Goal: Information Seeking & Learning: Learn about a topic

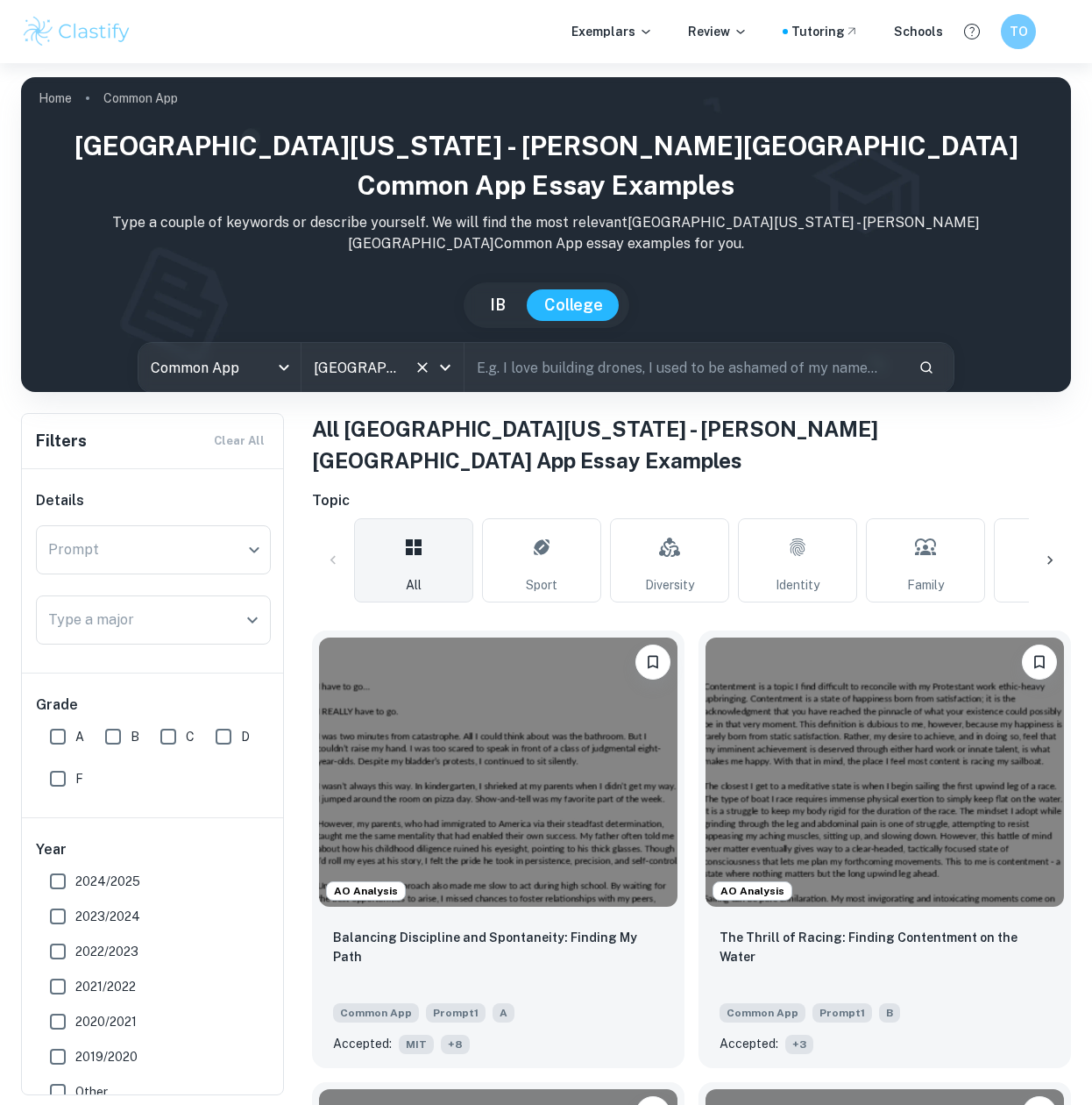
click at [393, 351] on input "[GEOGRAPHIC_DATA][US_STATE] - [PERSON_NAME][GEOGRAPHIC_DATA]" at bounding box center [358, 368] width 98 height 34
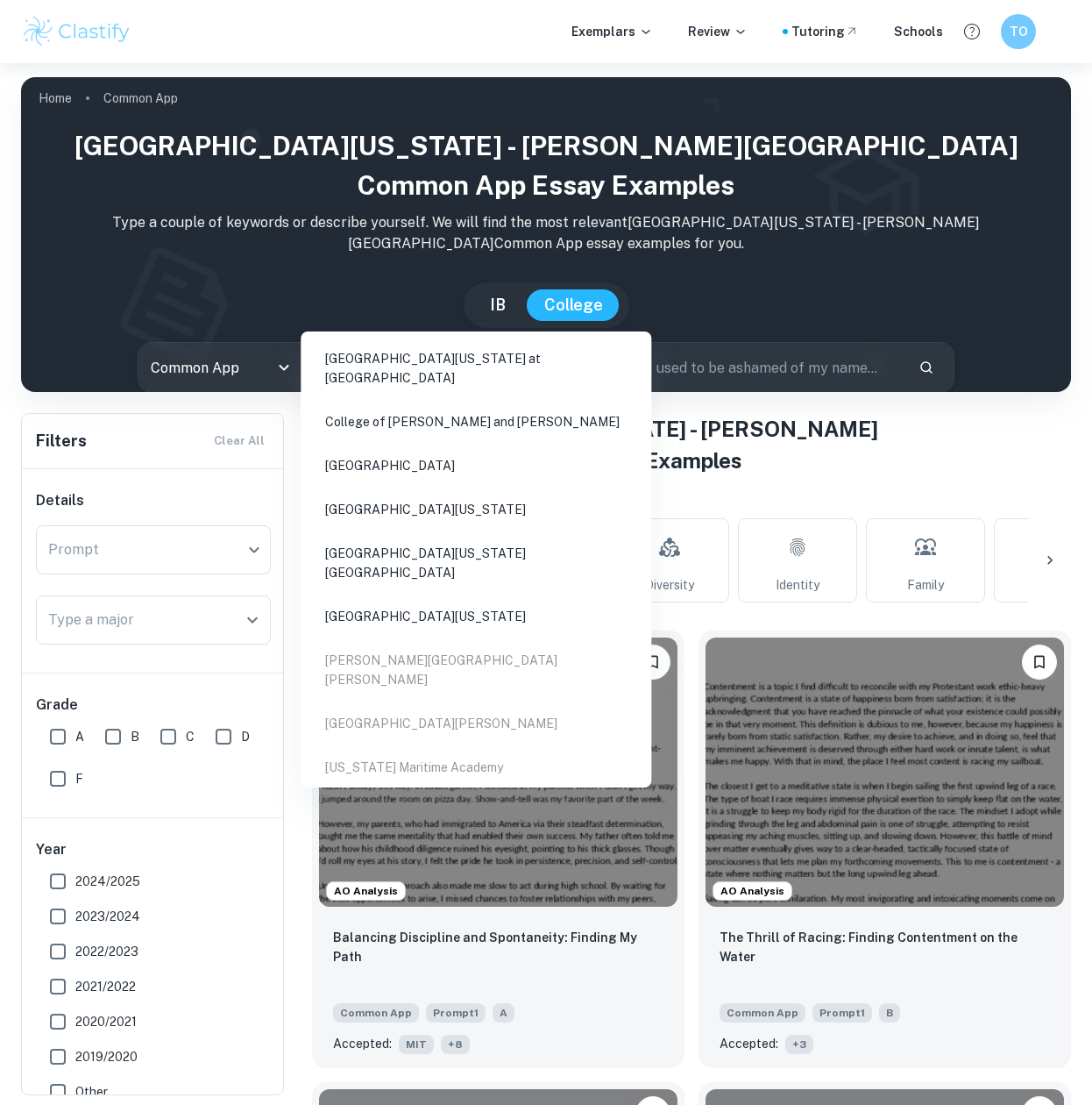
click at [380, 360] on li "[GEOGRAPHIC_DATA][US_STATE] at [GEOGRAPHIC_DATA]" at bounding box center [476, 368] width 337 height 59
type input "mar"
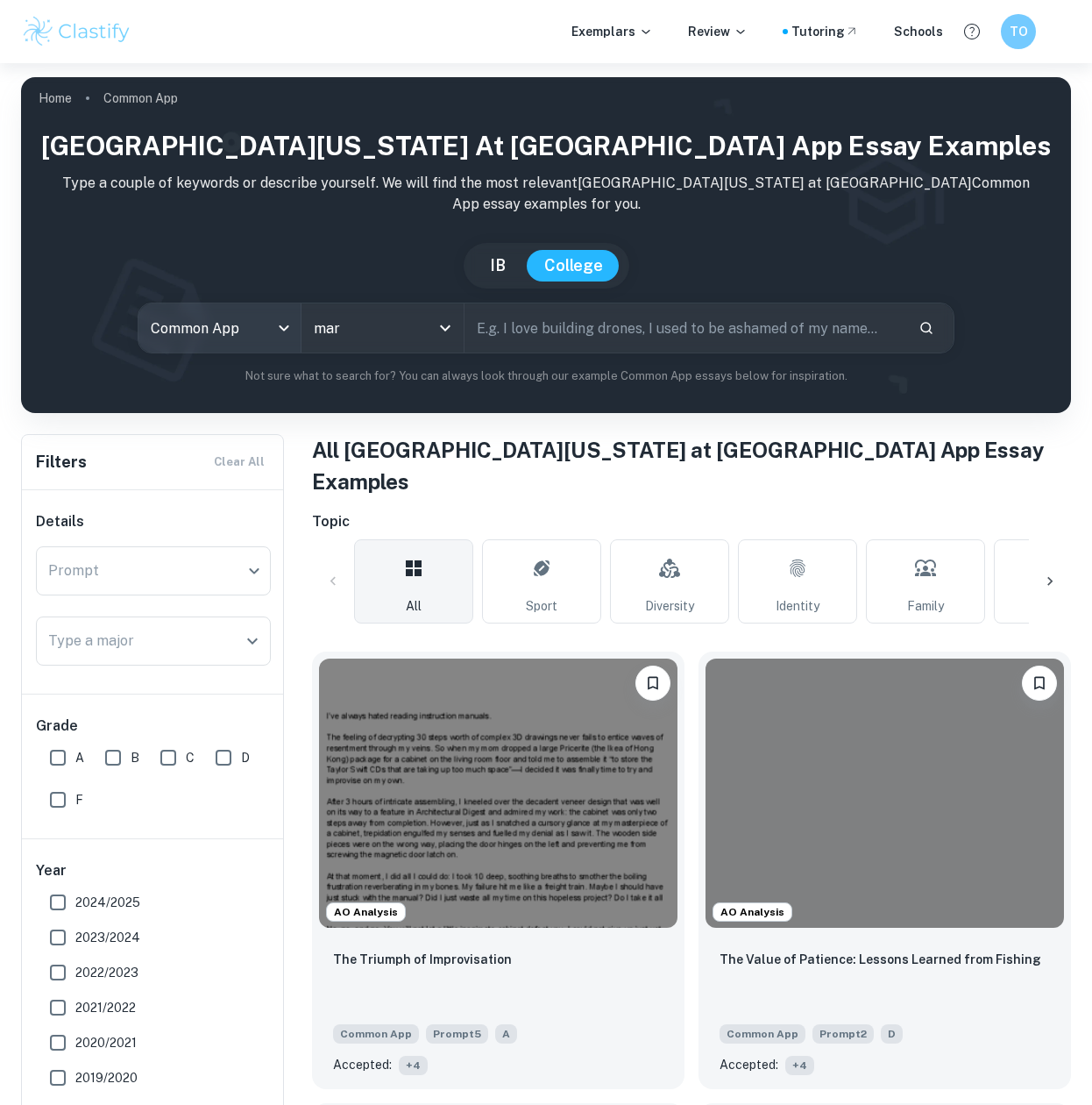
click at [191, 315] on body "We value your privacy We use cookies to enhance your browsing experience, serve…" at bounding box center [546, 615] width 1092 height 1105
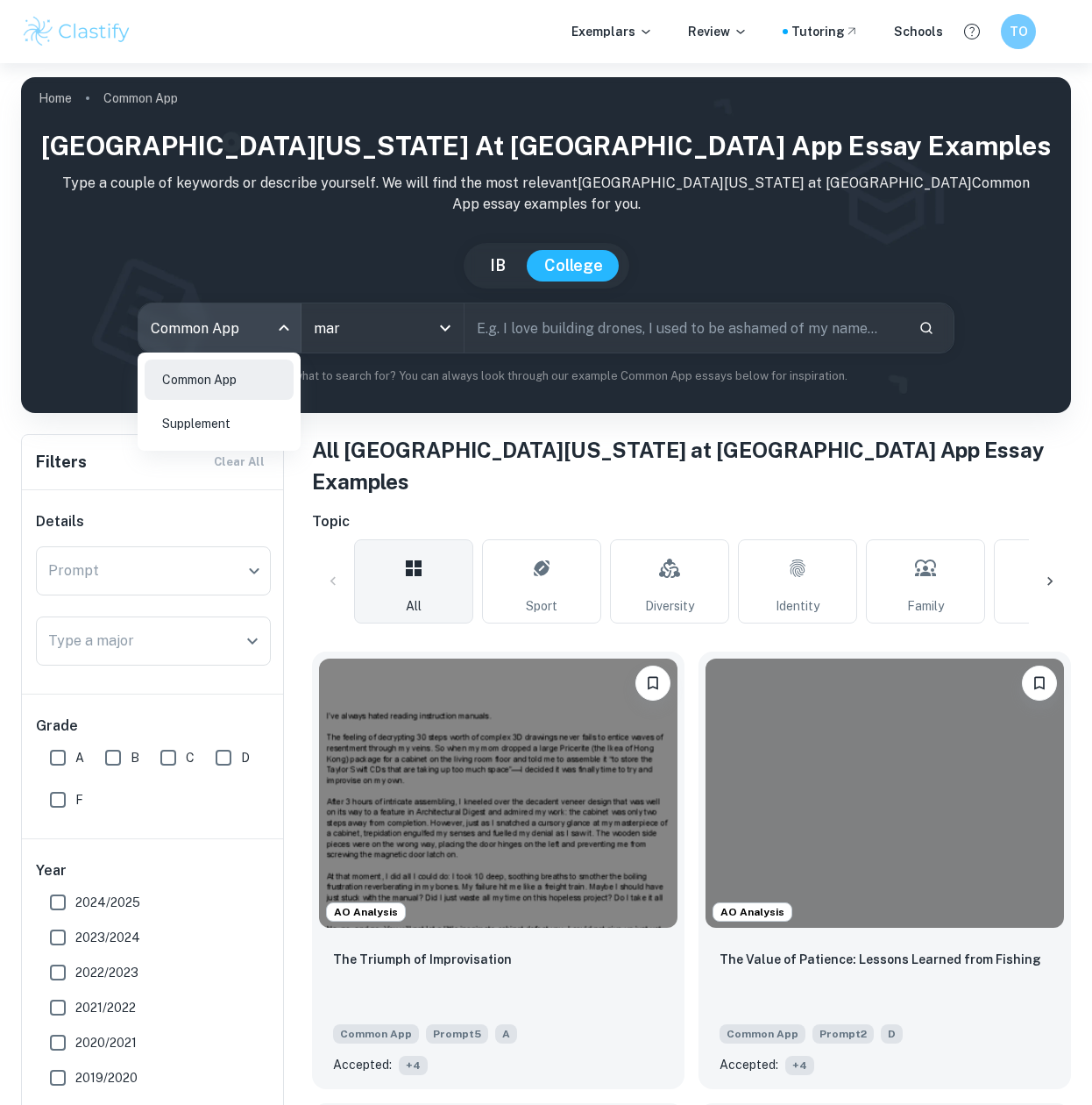
click at [191, 418] on li "Supplement" at bounding box center [219, 423] width 149 height 40
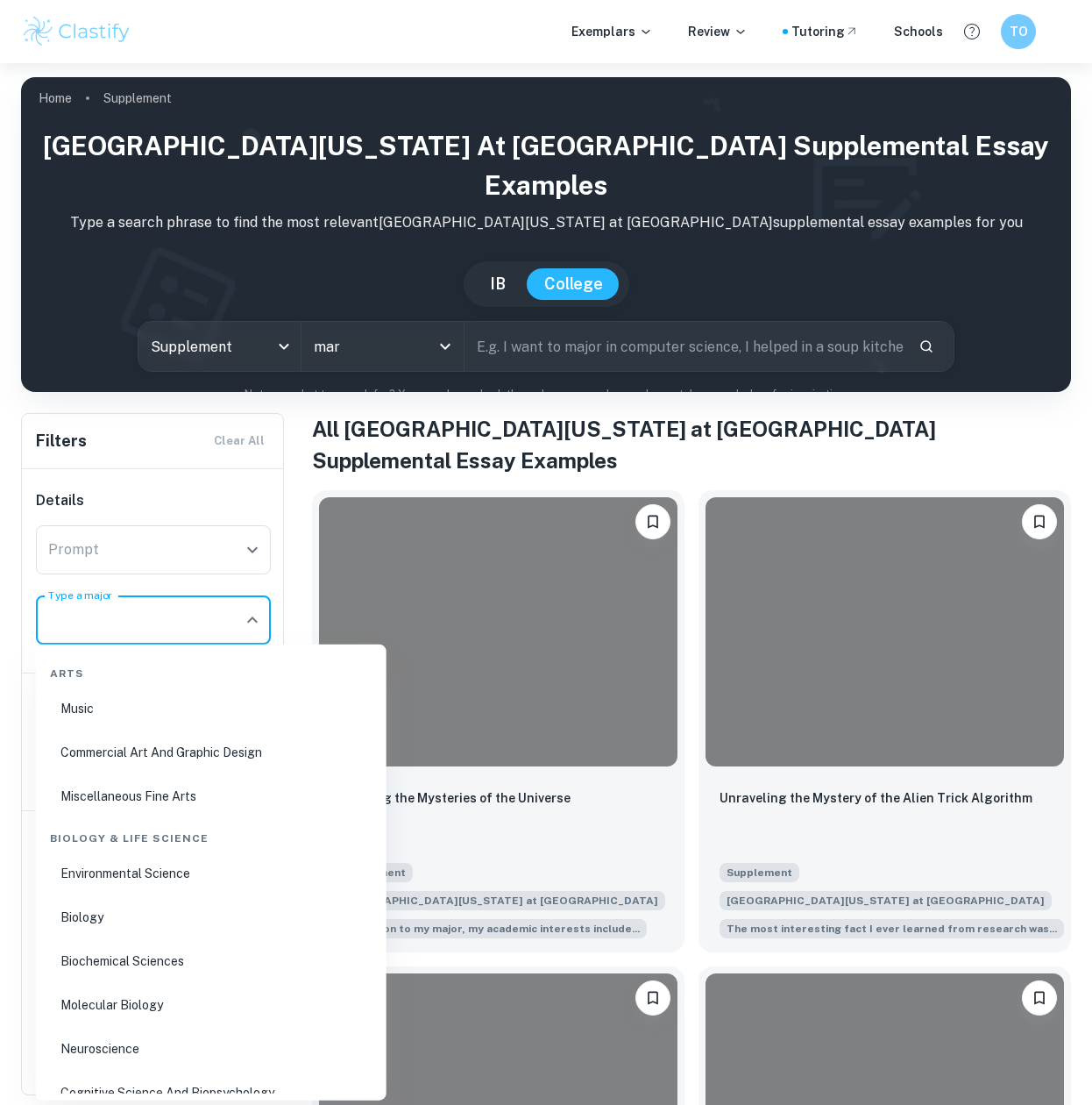
click at [107, 608] on div "Type a major Type a major" at bounding box center [153, 620] width 235 height 49
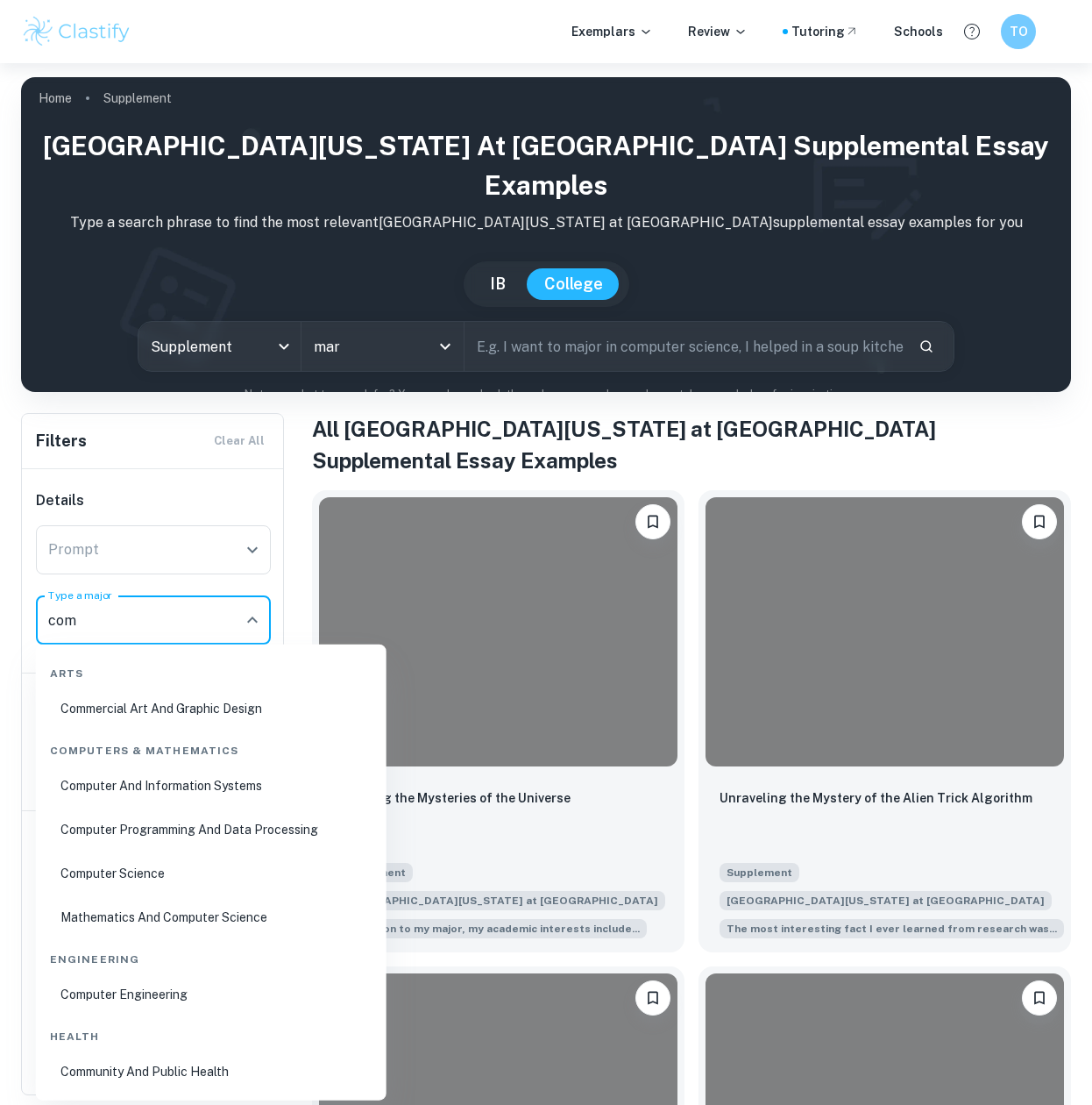
click at [88, 873] on li "Computer Science" at bounding box center [212, 873] width 337 height 40
type input "Computer Science"
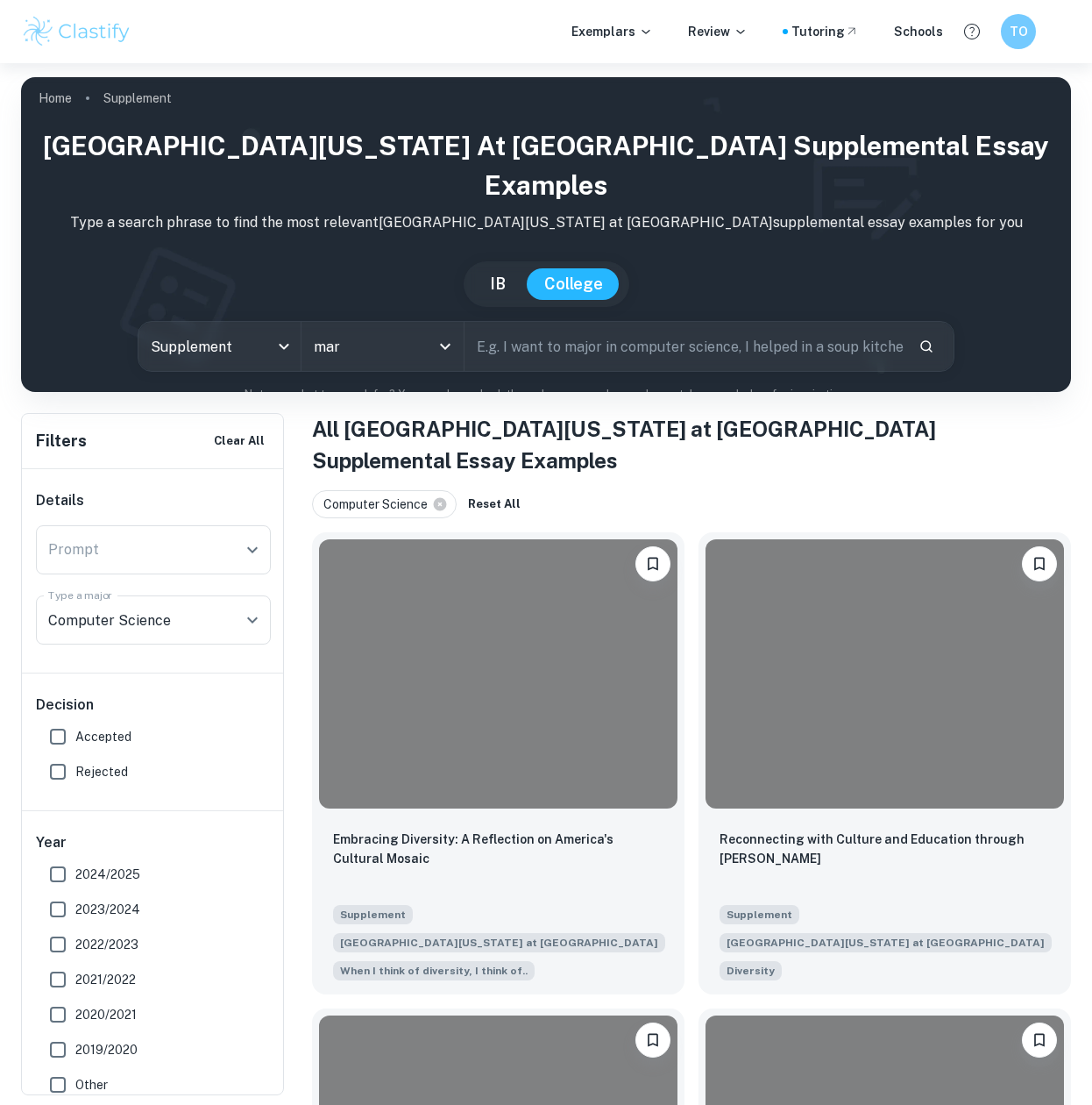
click at [103, 735] on span "Accepted" at bounding box center [103, 737] width 56 height 20
click at [76, 735] on input "Accepted" at bounding box center [58, 736] width 35 height 35
checkbox input "true"
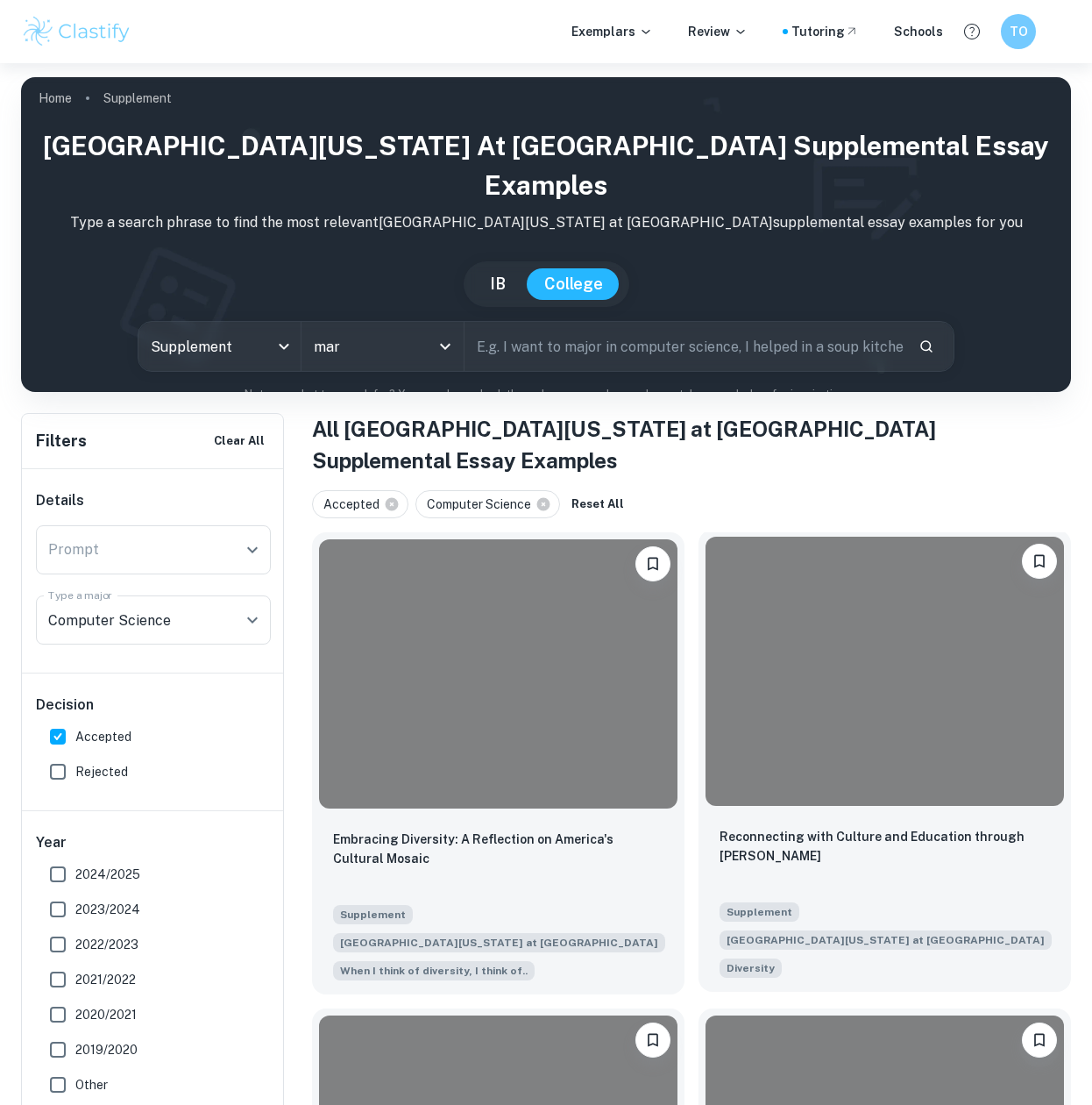
scroll to position [36, 0]
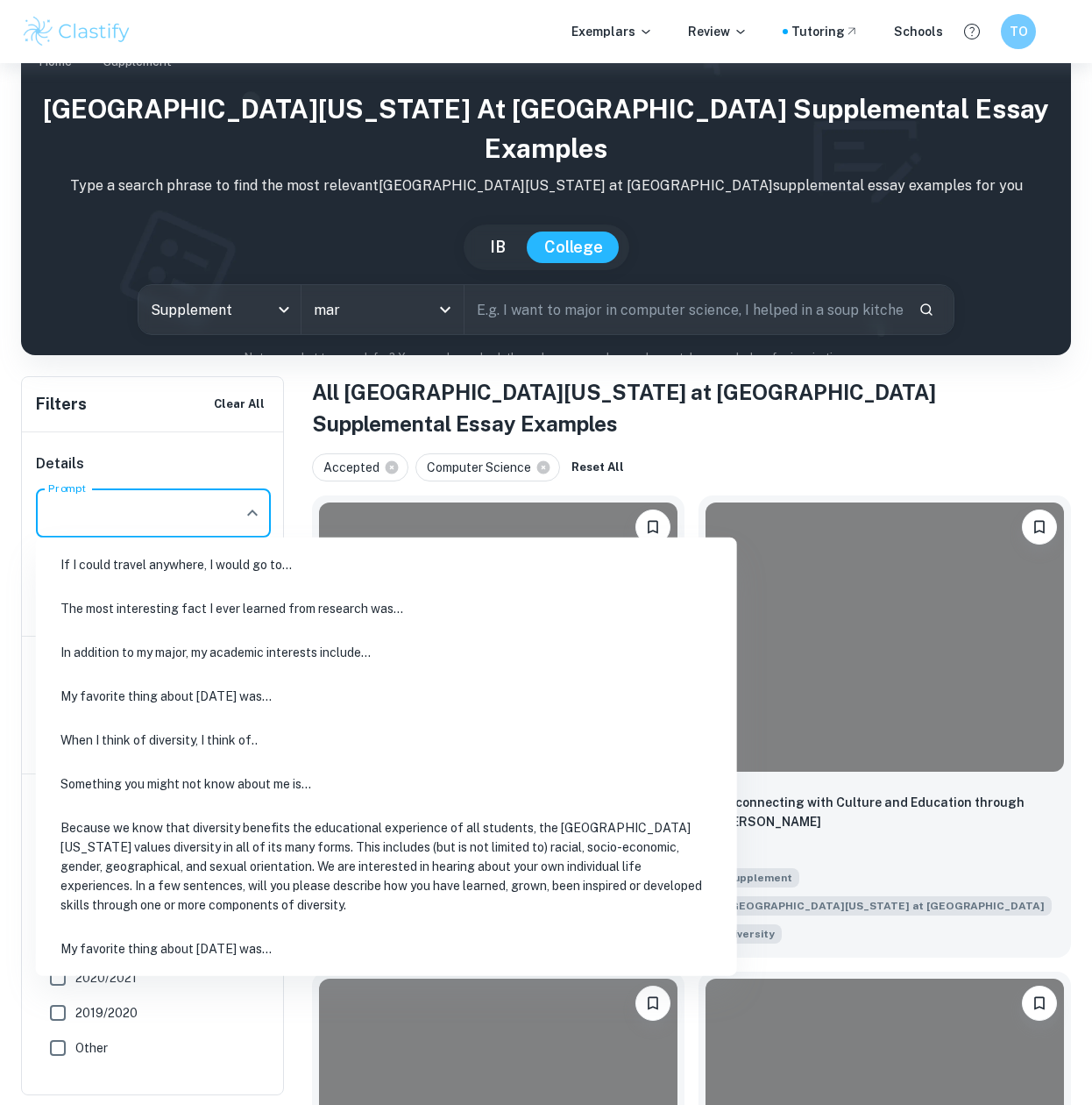
click at [97, 513] on input "Prompt" at bounding box center [140, 514] width 193 height 34
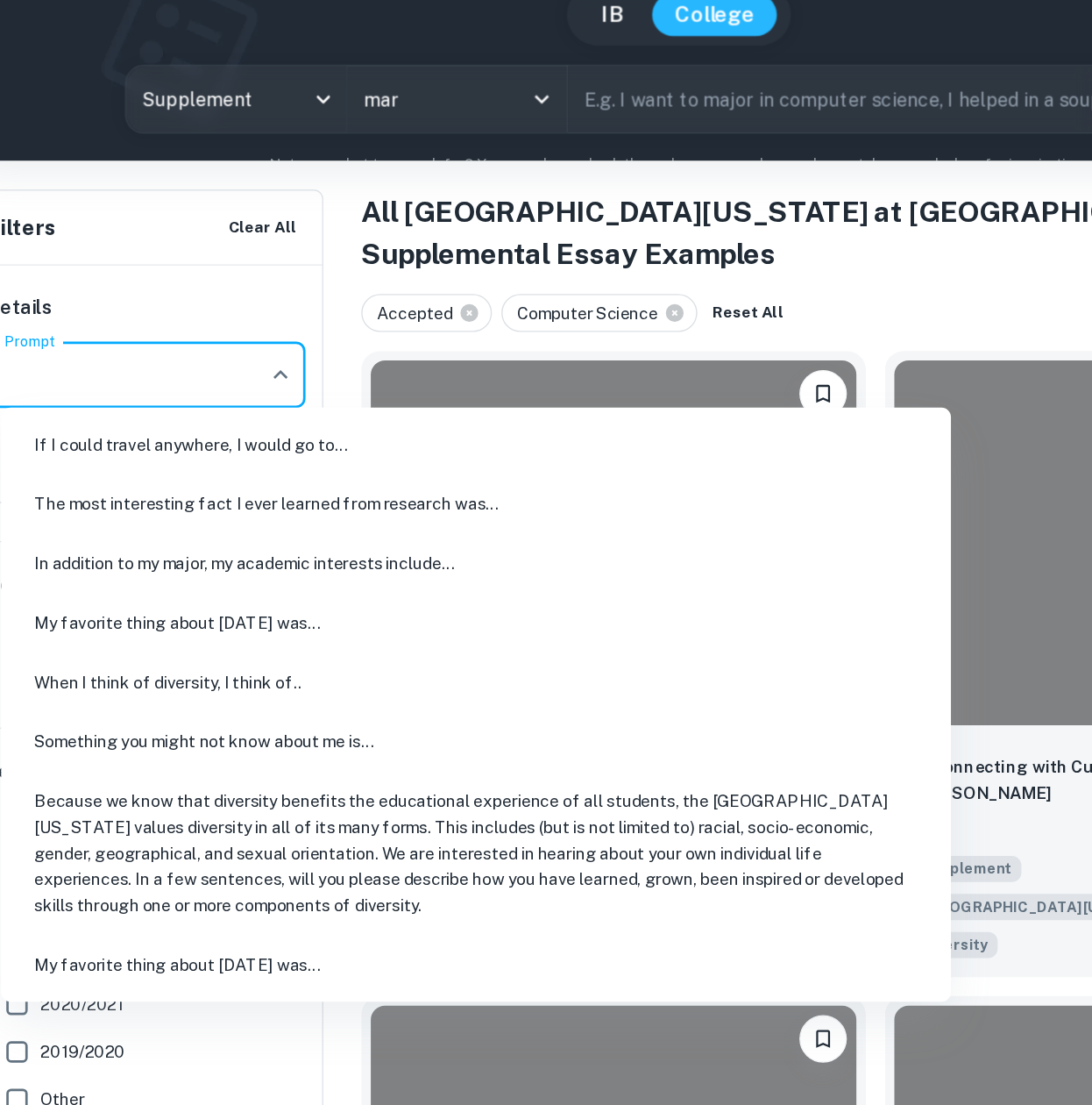
scroll to position [54, 0]
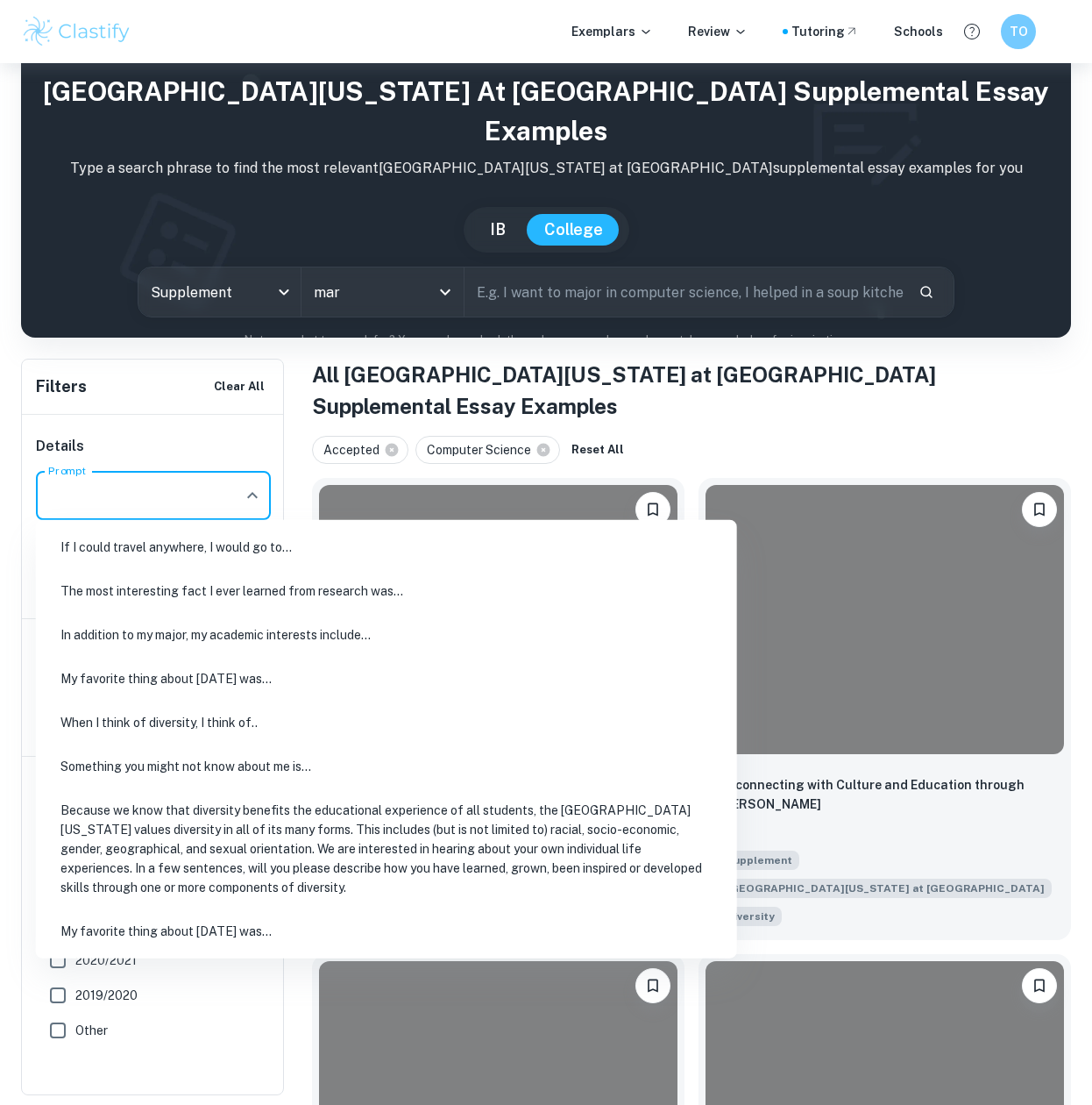
click at [159, 844] on li "Because we know that diversity benefits the educational experience of all stude…" at bounding box center [386, 849] width 687 height 117
type input "Because we know that diversity benefits the educational experience of all stude…"
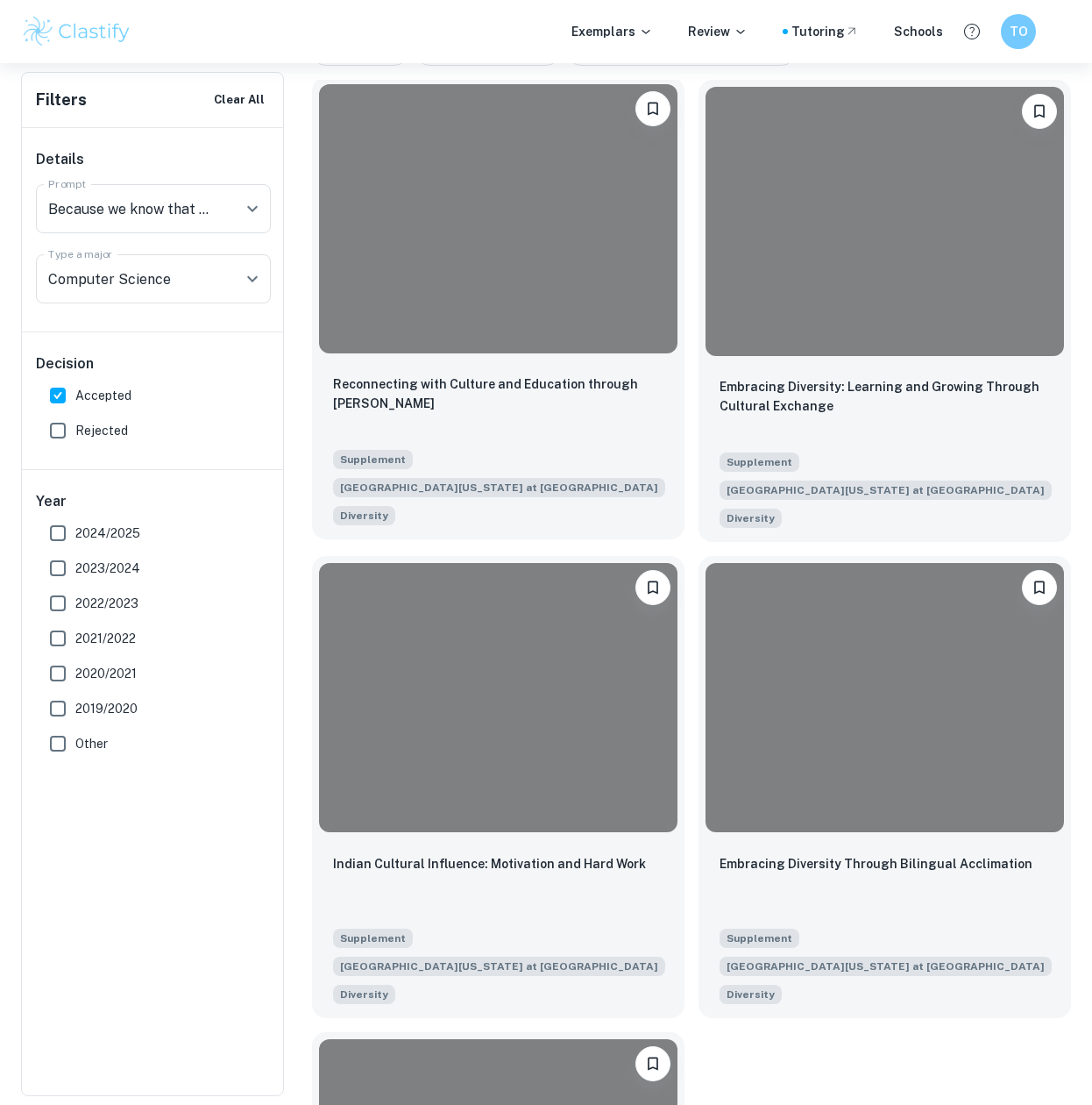
scroll to position [729, 0]
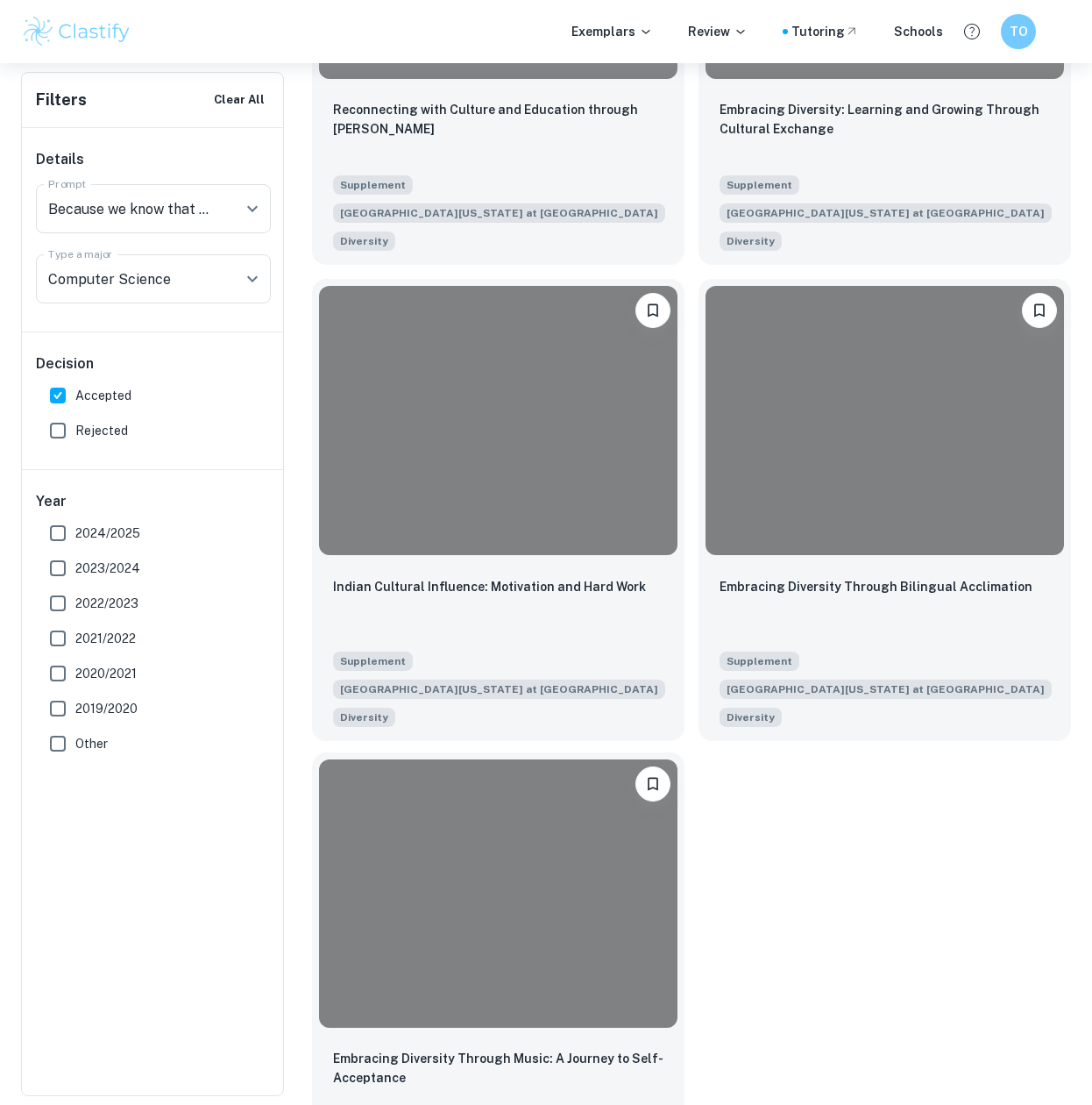
click at [551, 840] on div at bounding box center [499, 893] width 359 height 269
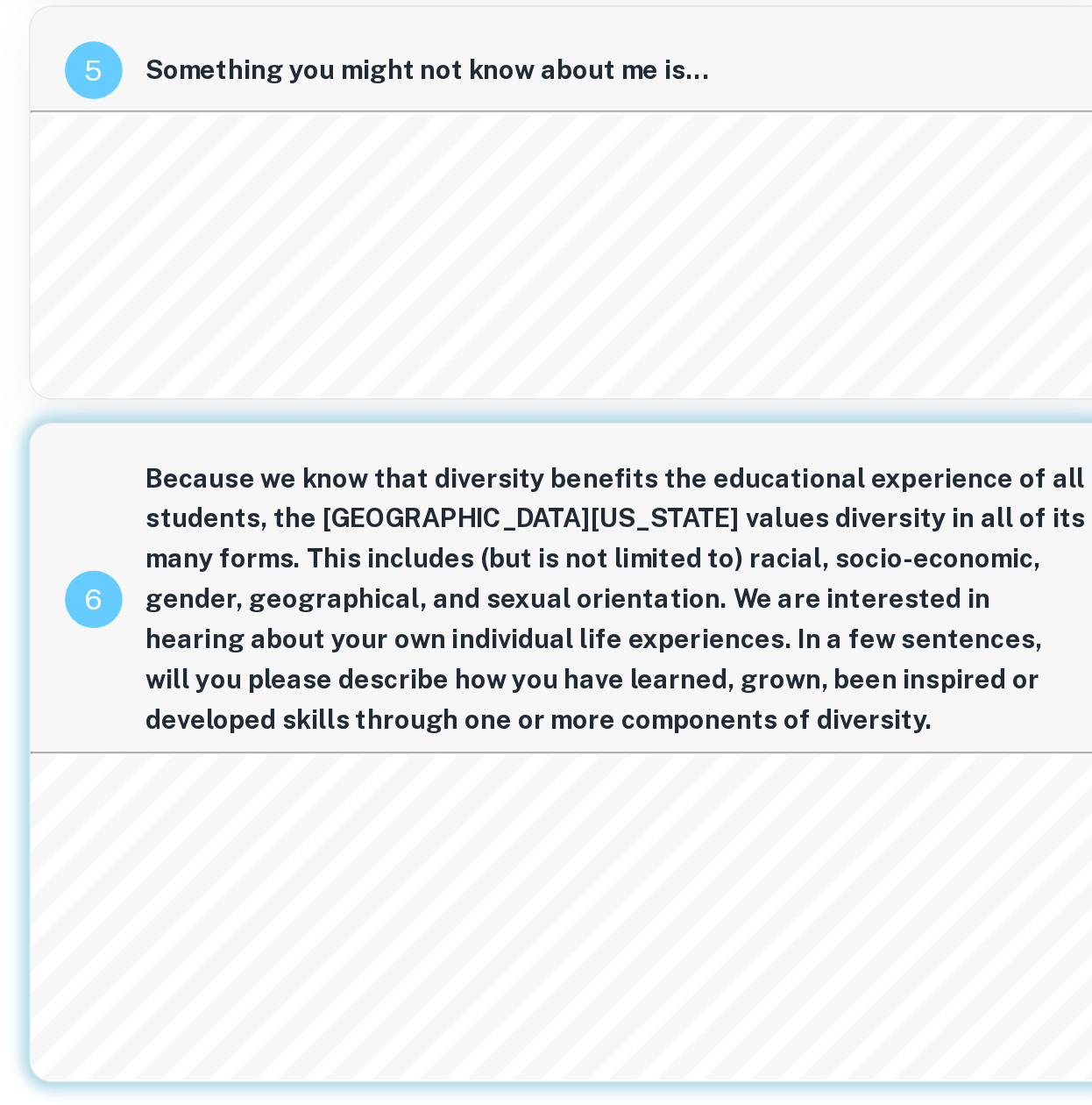
scroll to position [768, 0]
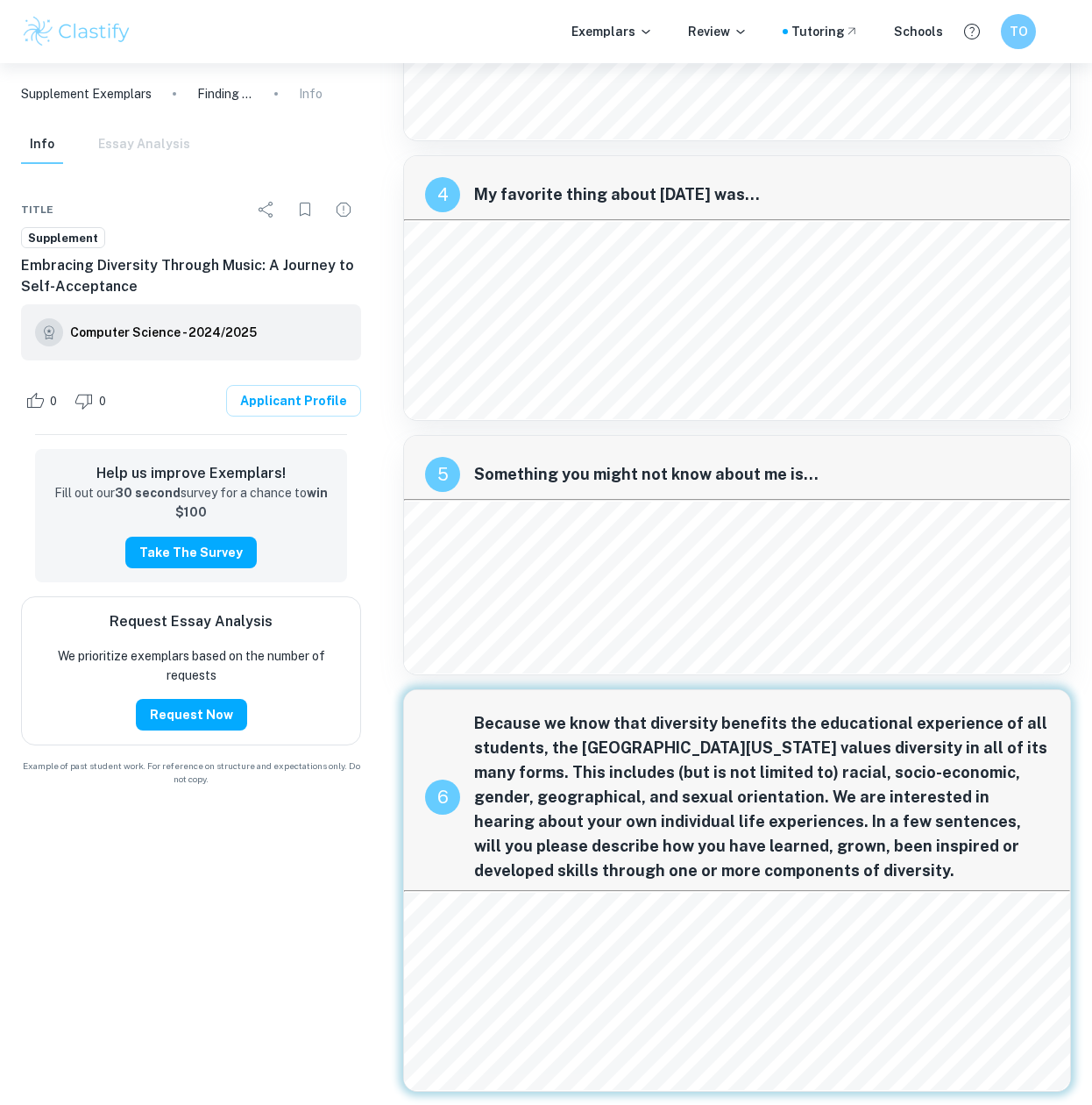
scroll to position [729, 0]
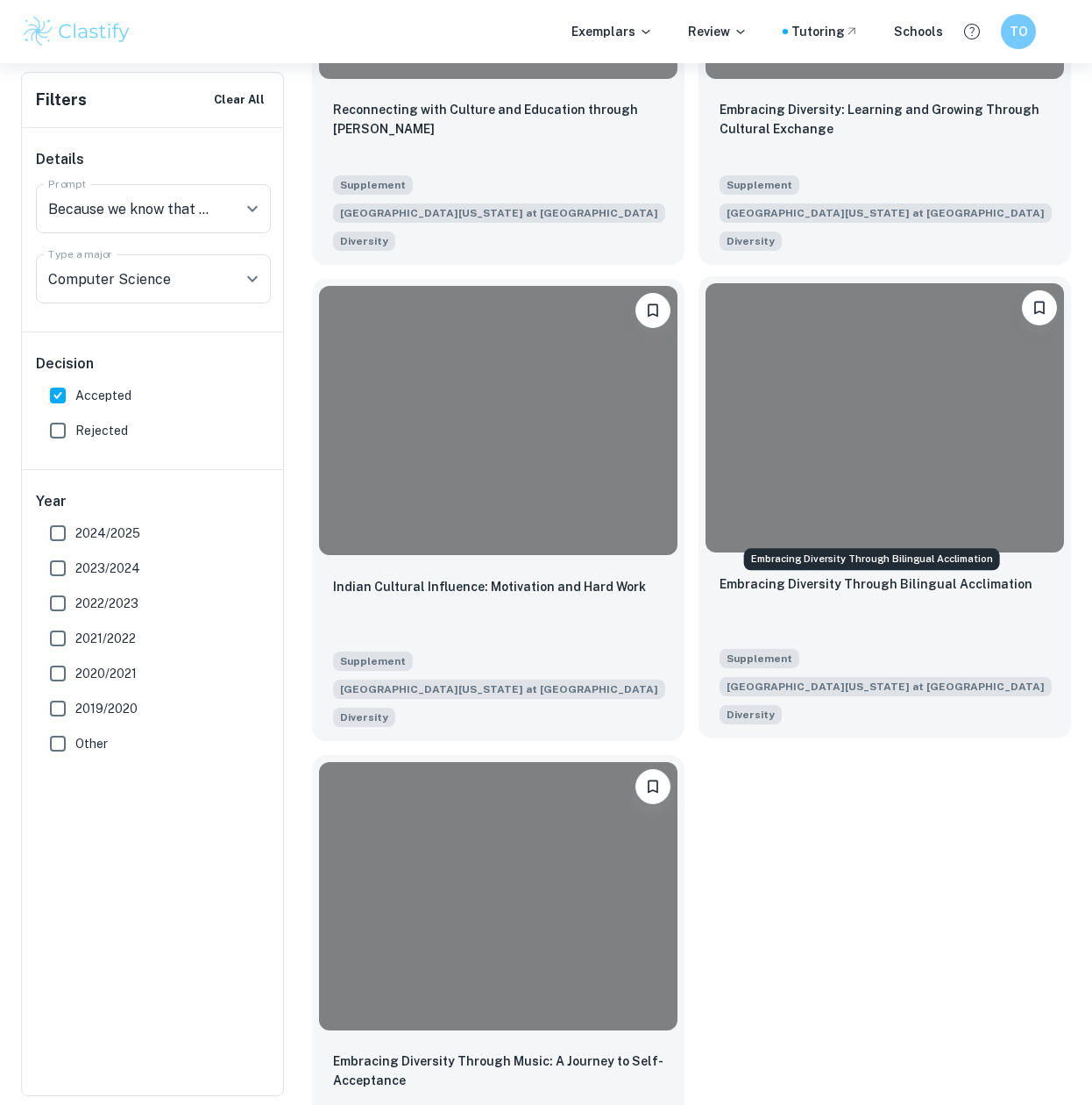
click at [808, 575] on p "Embracing Diversity Through Bilingual Acclimation" at bounding box center [876, 585] width 313 height 20
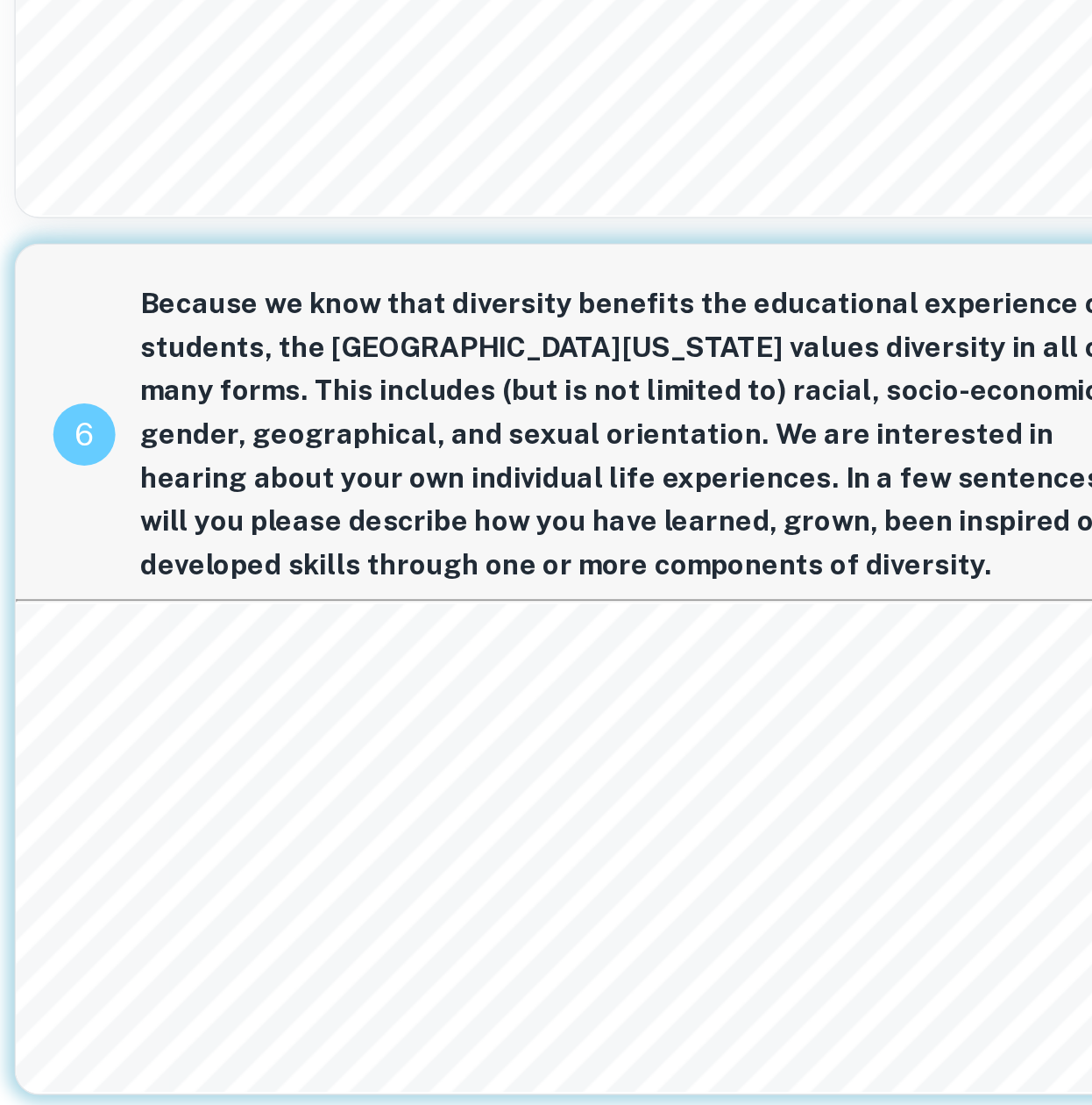
scroll to position [1158, 0]
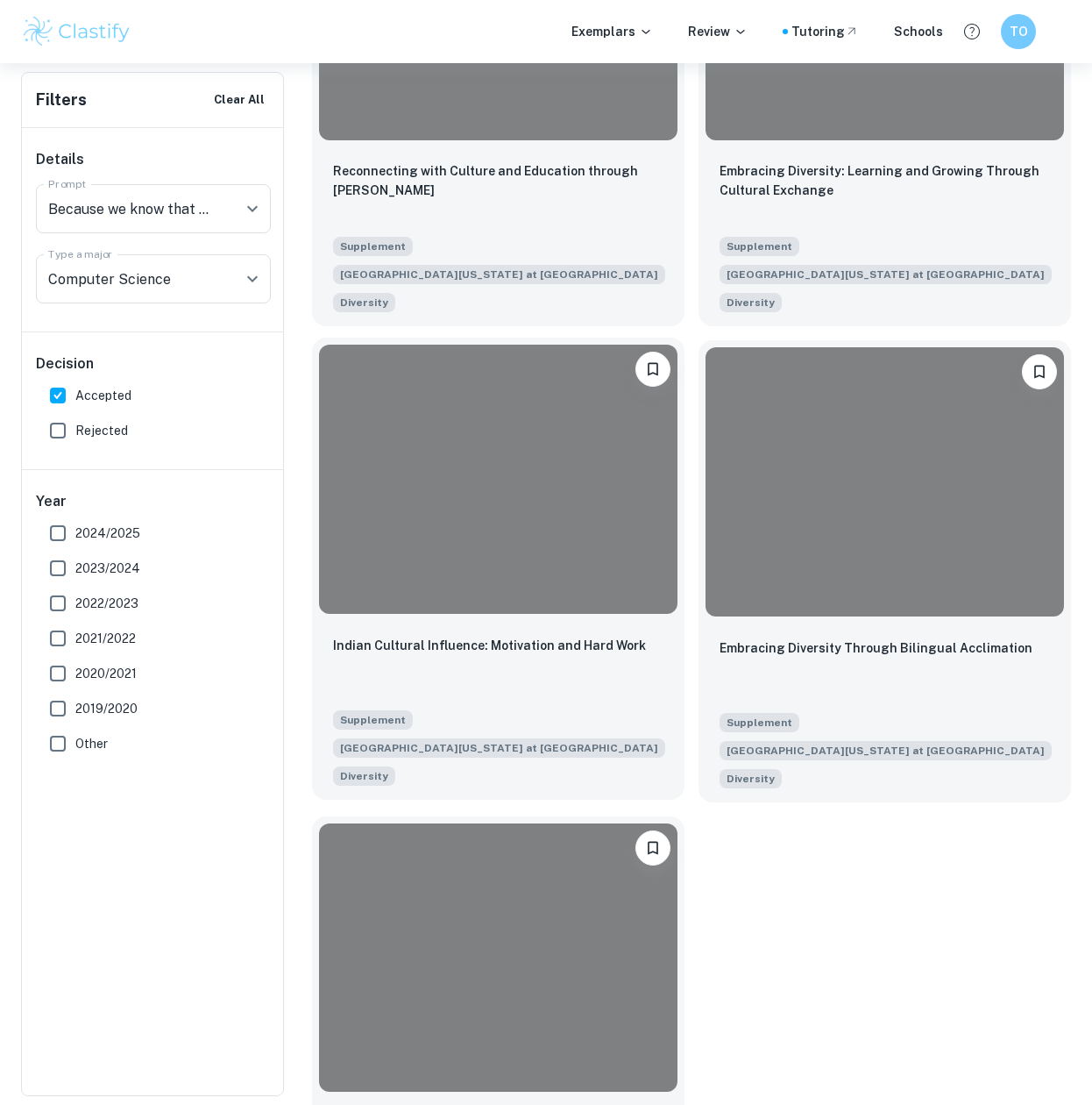
scroll to position [666, 0]
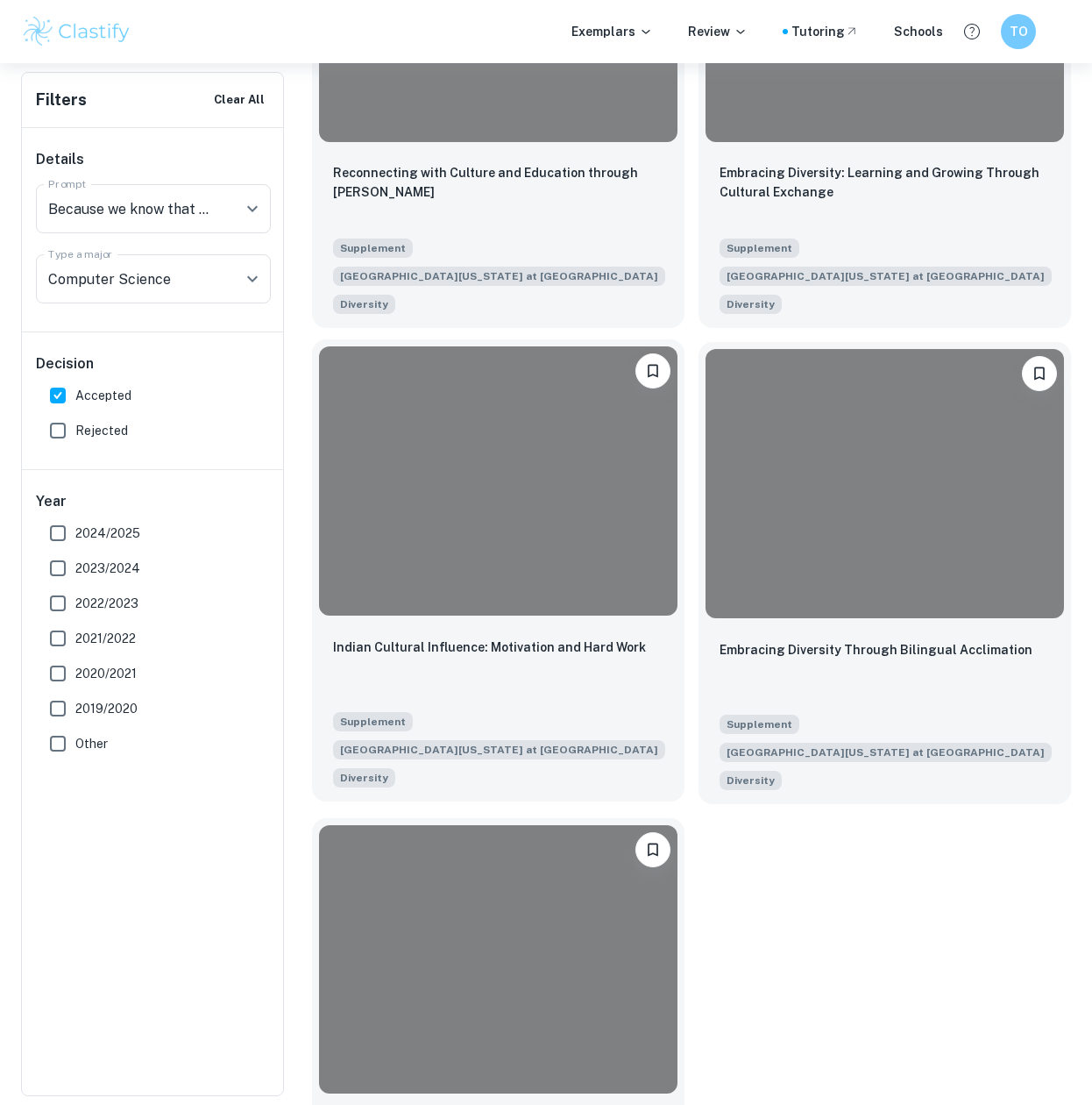
click at [489, 556] on div at bounding box center [499, 480] width 359 height 269
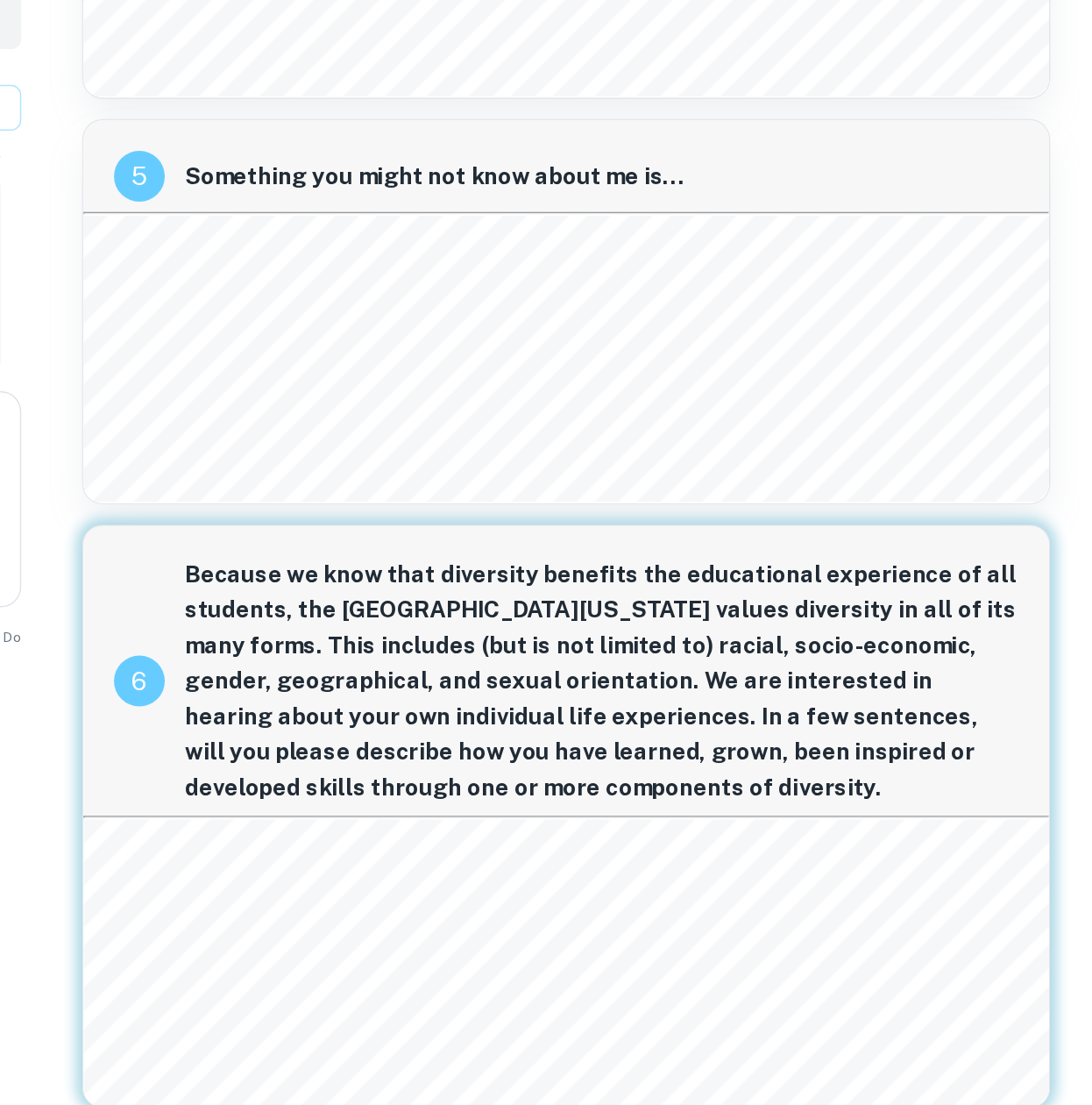
scroll to position [794, 0]
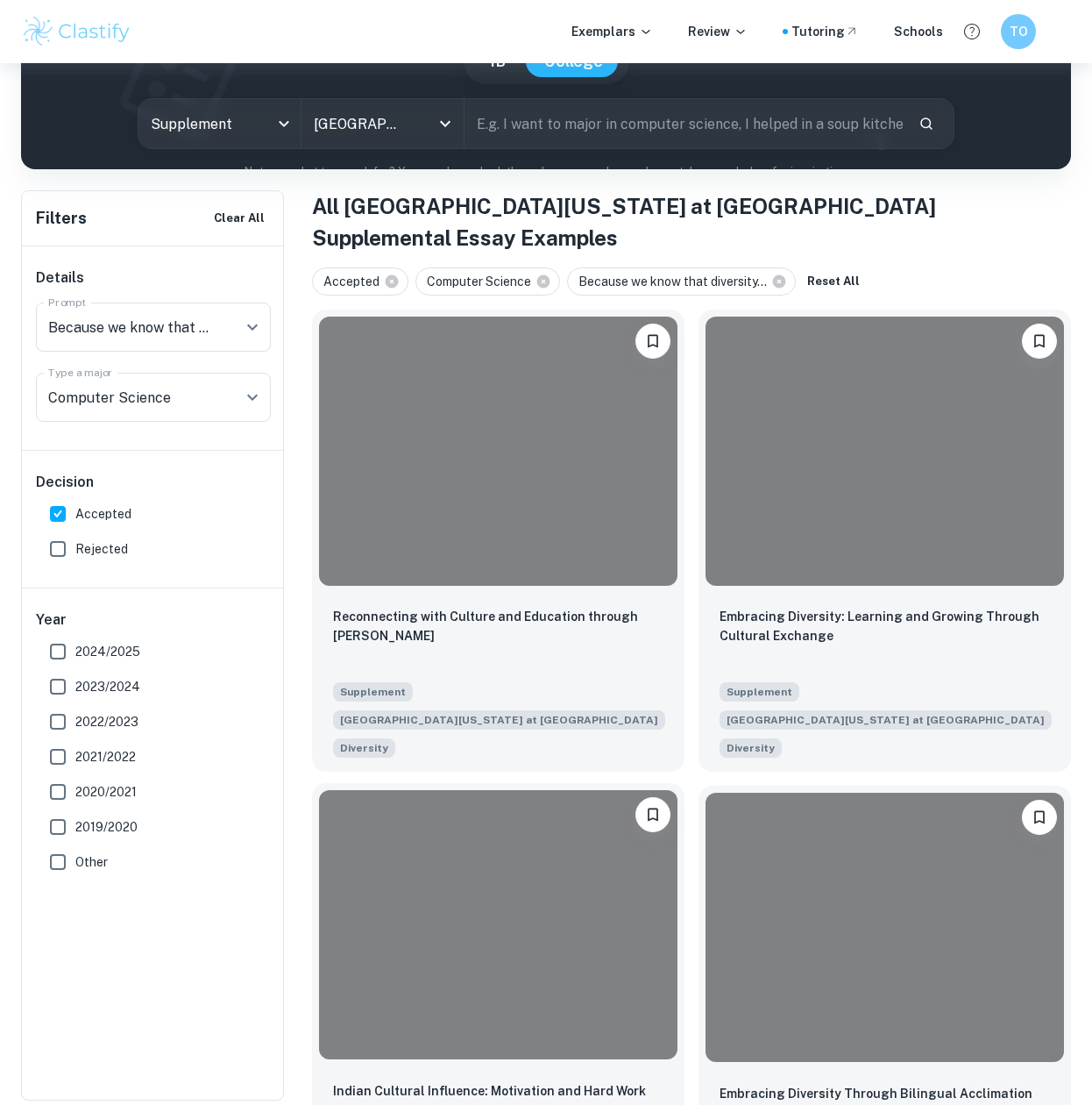
scroll to position [219, 0]
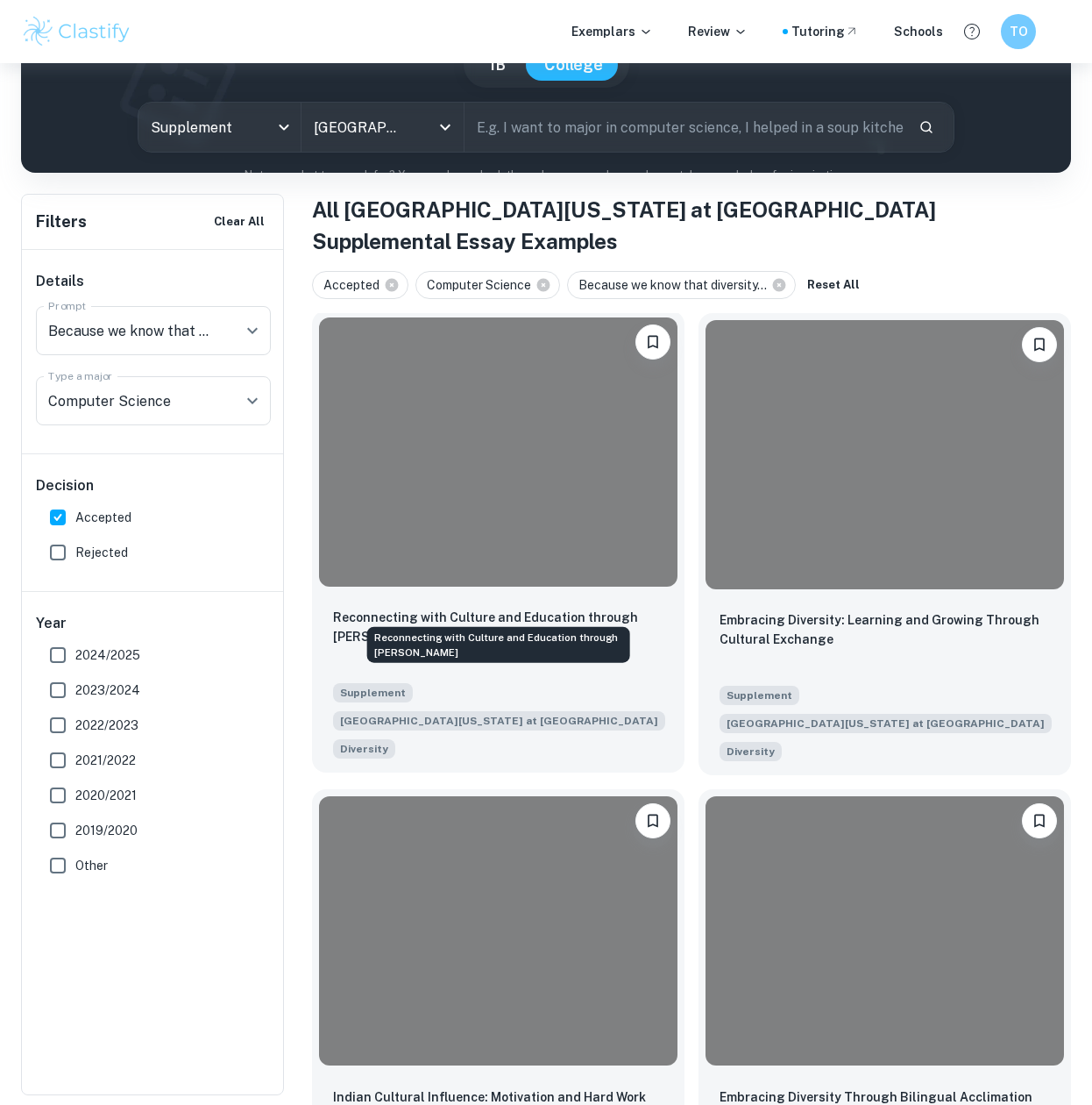
click at [519, 608] on p "Reconnecting with Culture and Education through [PERSON_NAME]" at bounding box center [498, 627] width 330 height 38
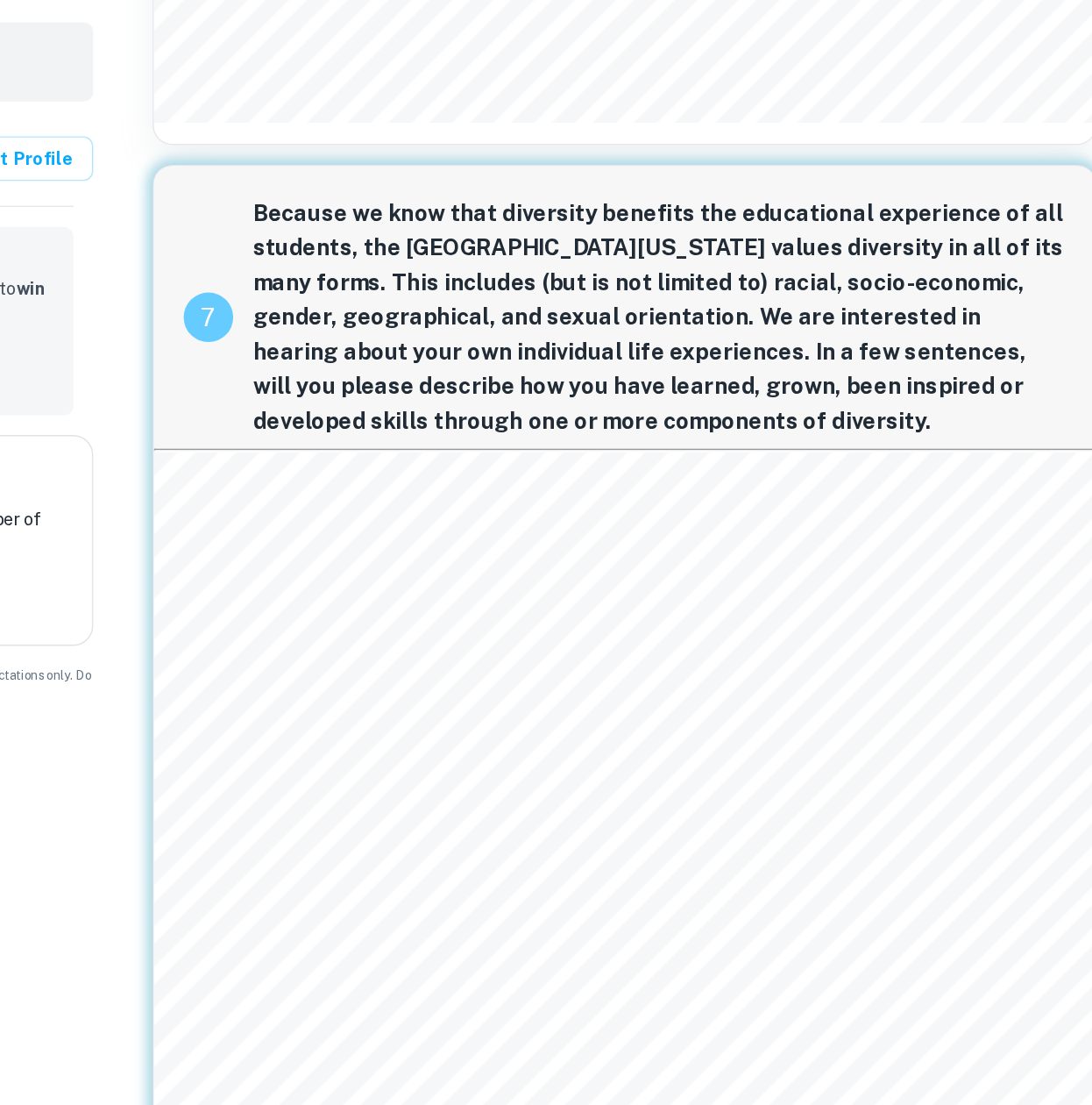
scroll to position [863, 0]
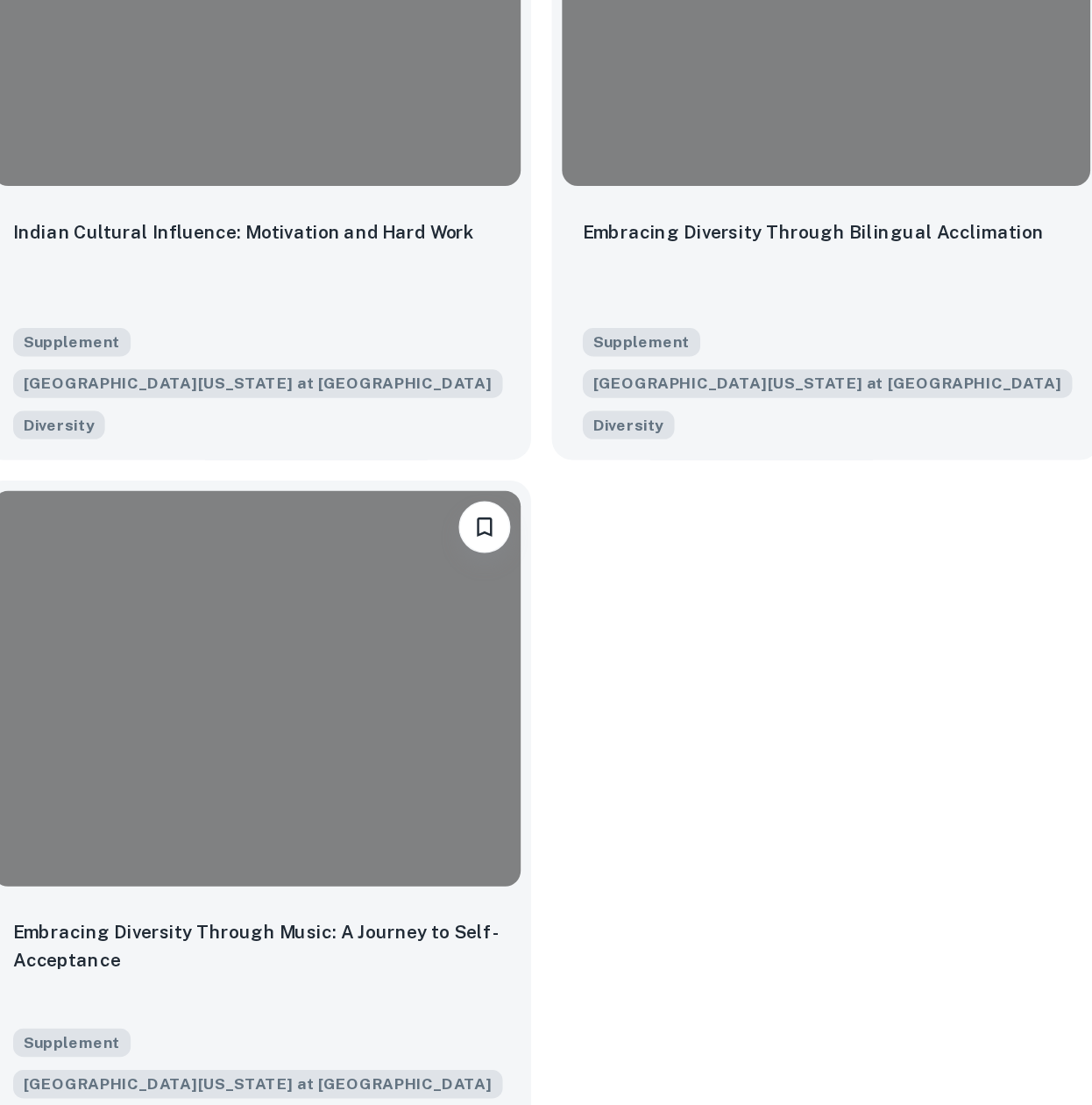
scroll to position [219, 0]
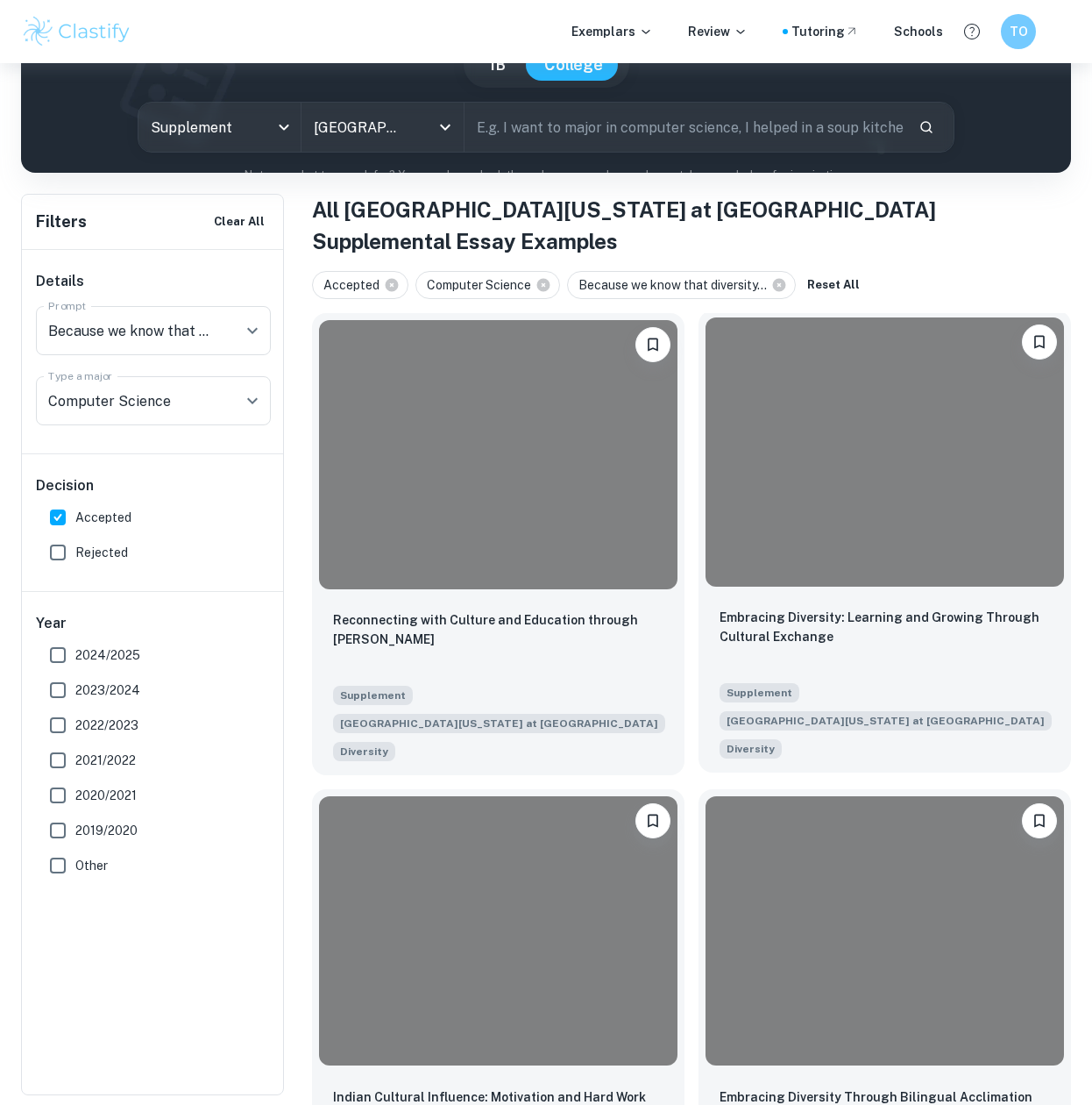
click at [884, 451] on div at bounding box center [885, 451] width 359 height 269
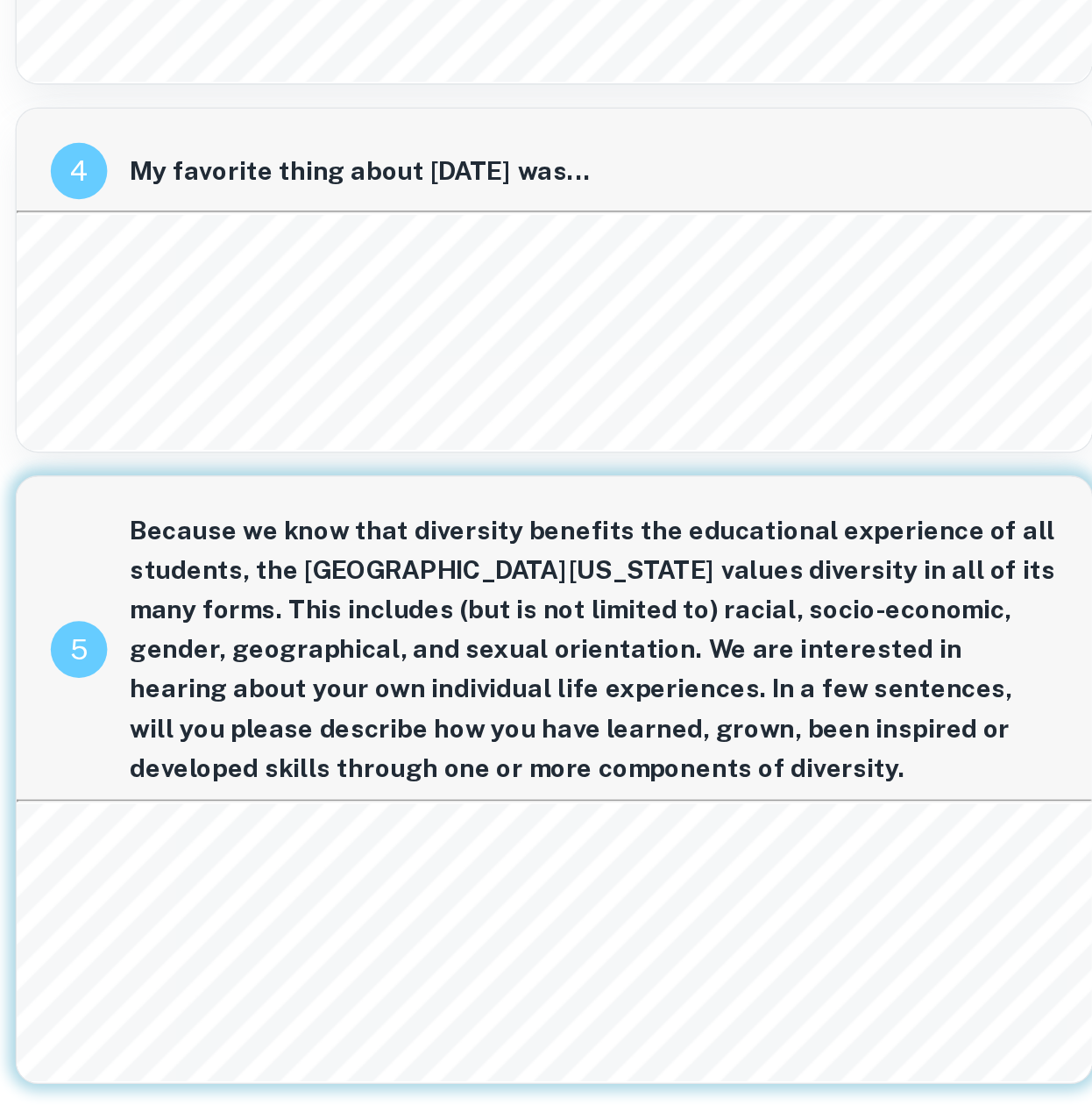
scroll to position [386, 0]
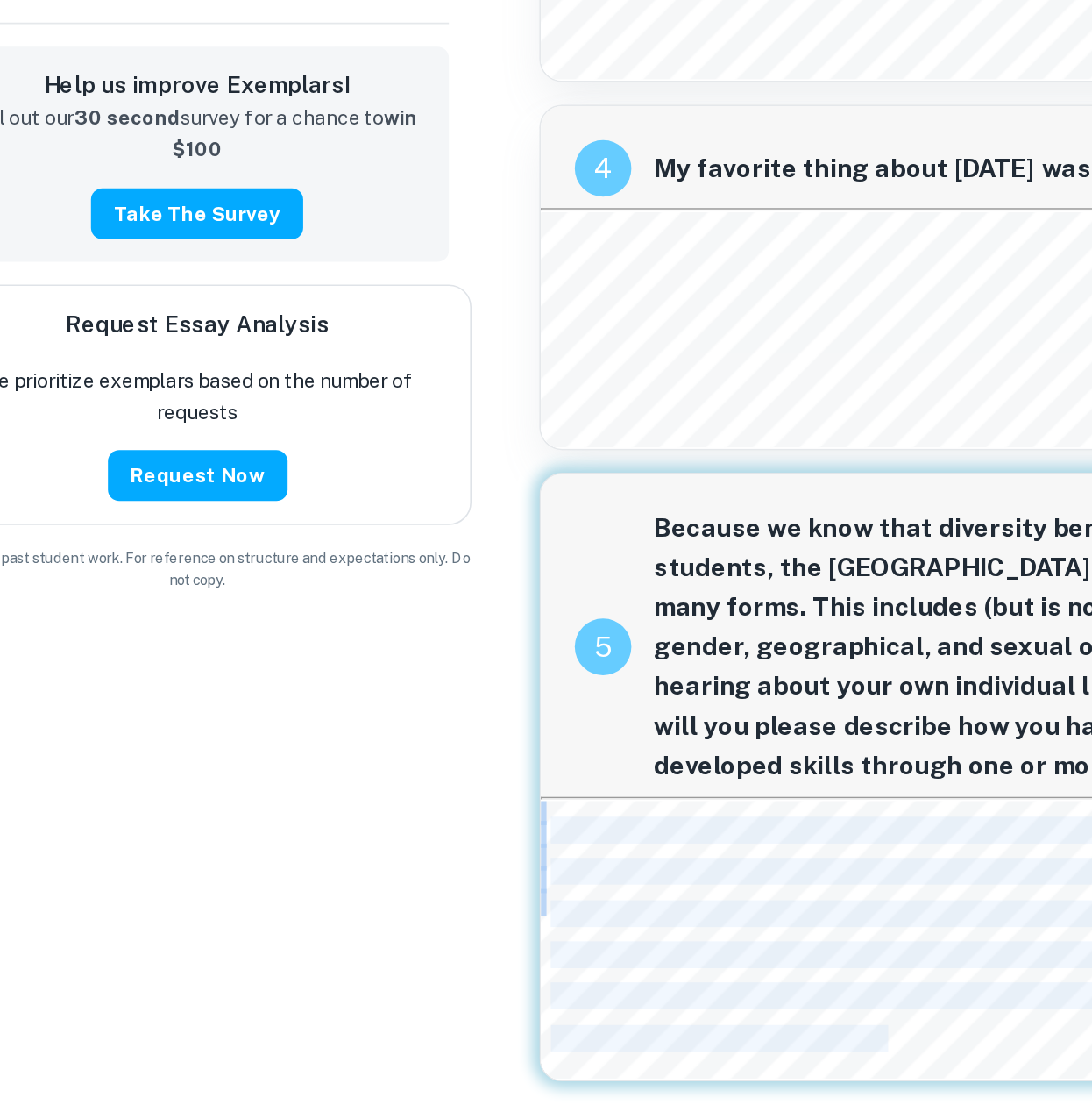
drag, startPoint x: 633, startPoint y: 1060, endPoint x: 411, endPoint y: 928, distance: 258.3
click at [411, 928] on div "Strumming her x in her traditional attire, focused on practicing her traditiona…" at bounding box center [768, 1002] width 727 height 172
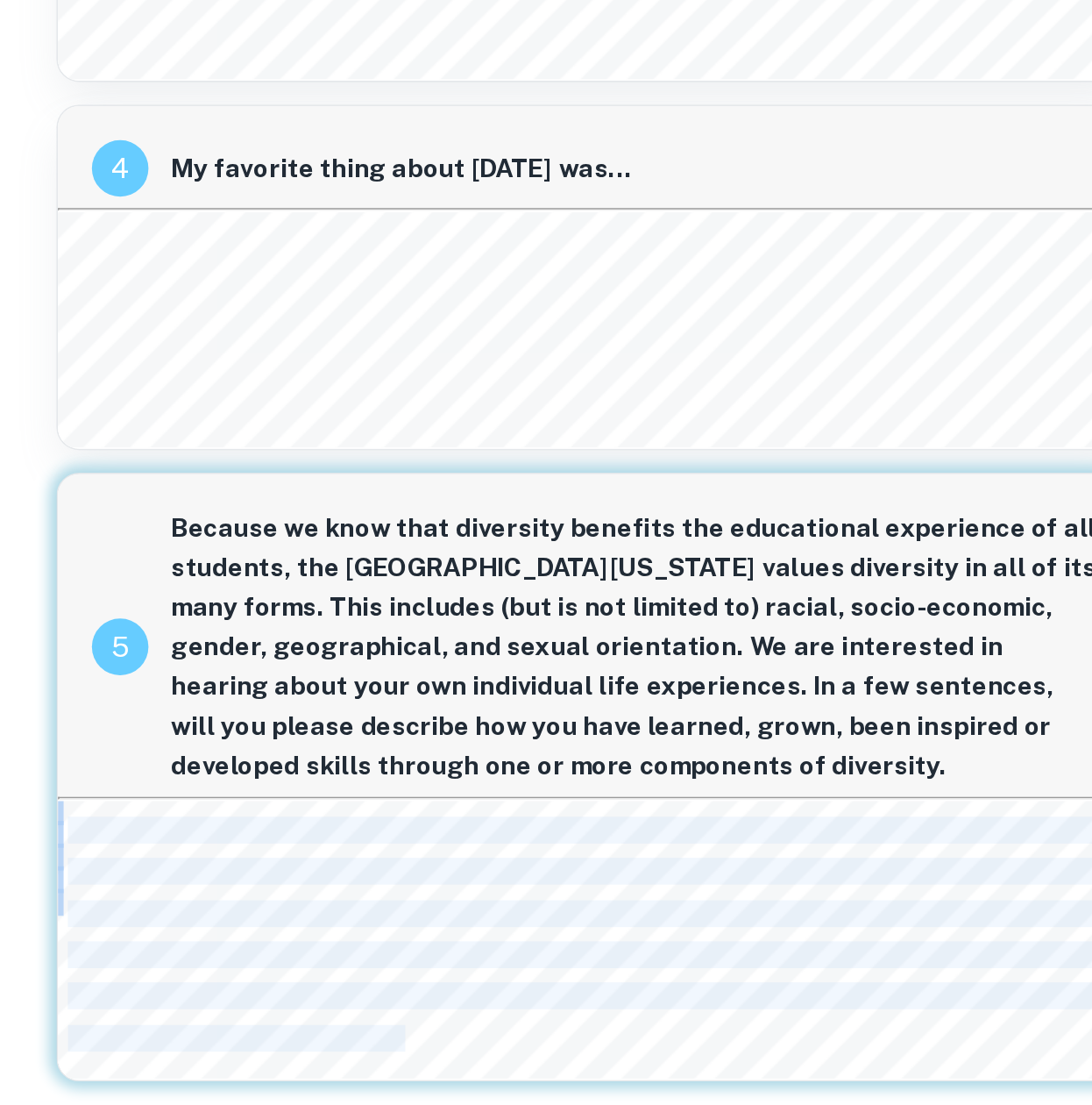
copy body "Strumming her x in her traditional attire, focused on practicing her traditiona…"
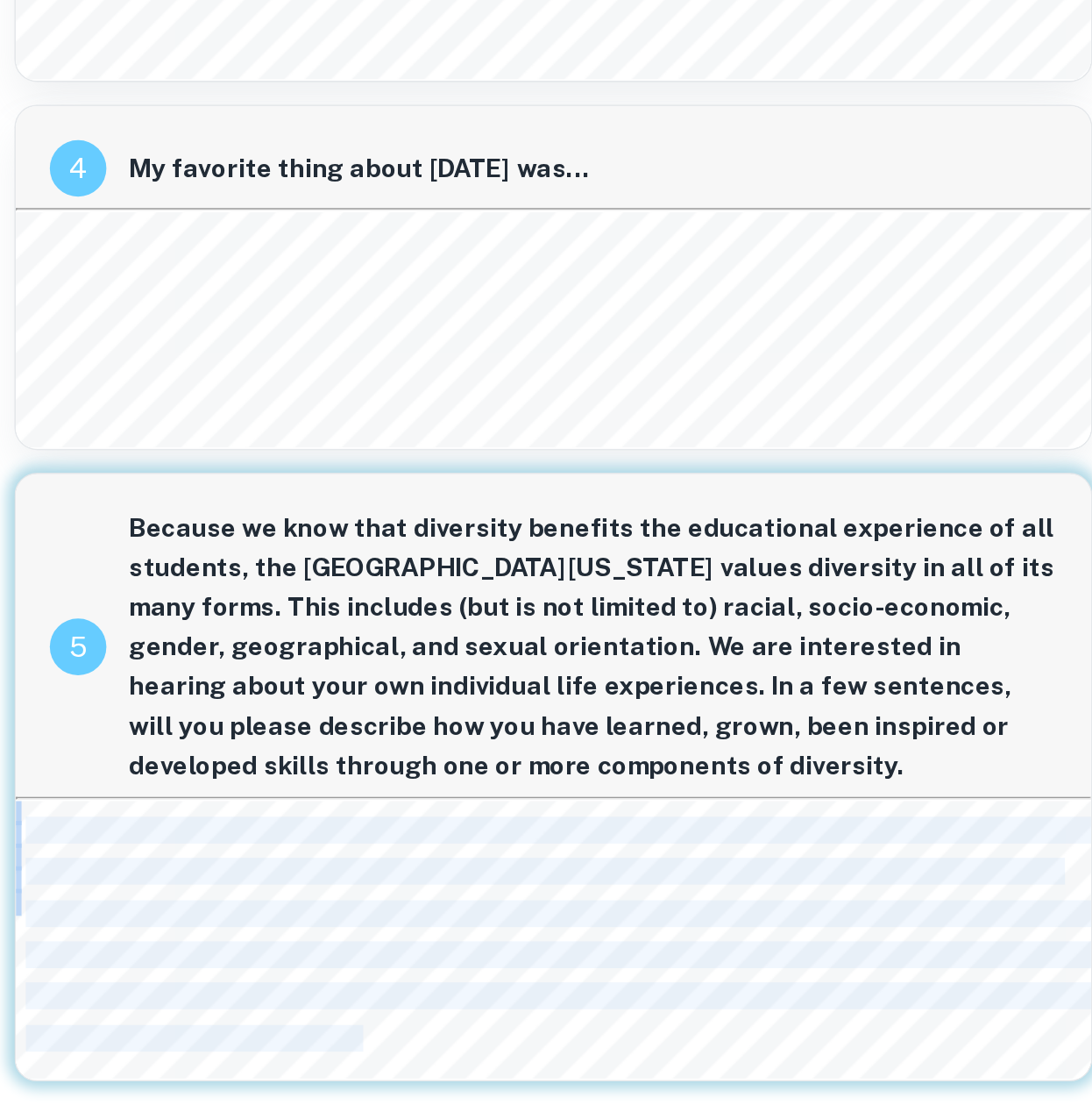
click at [853, 1060] on div "Strumming her x in her traditional attire, focused on practicing her traditiona…" at bounding box center [768, 1002] width 727 height 172
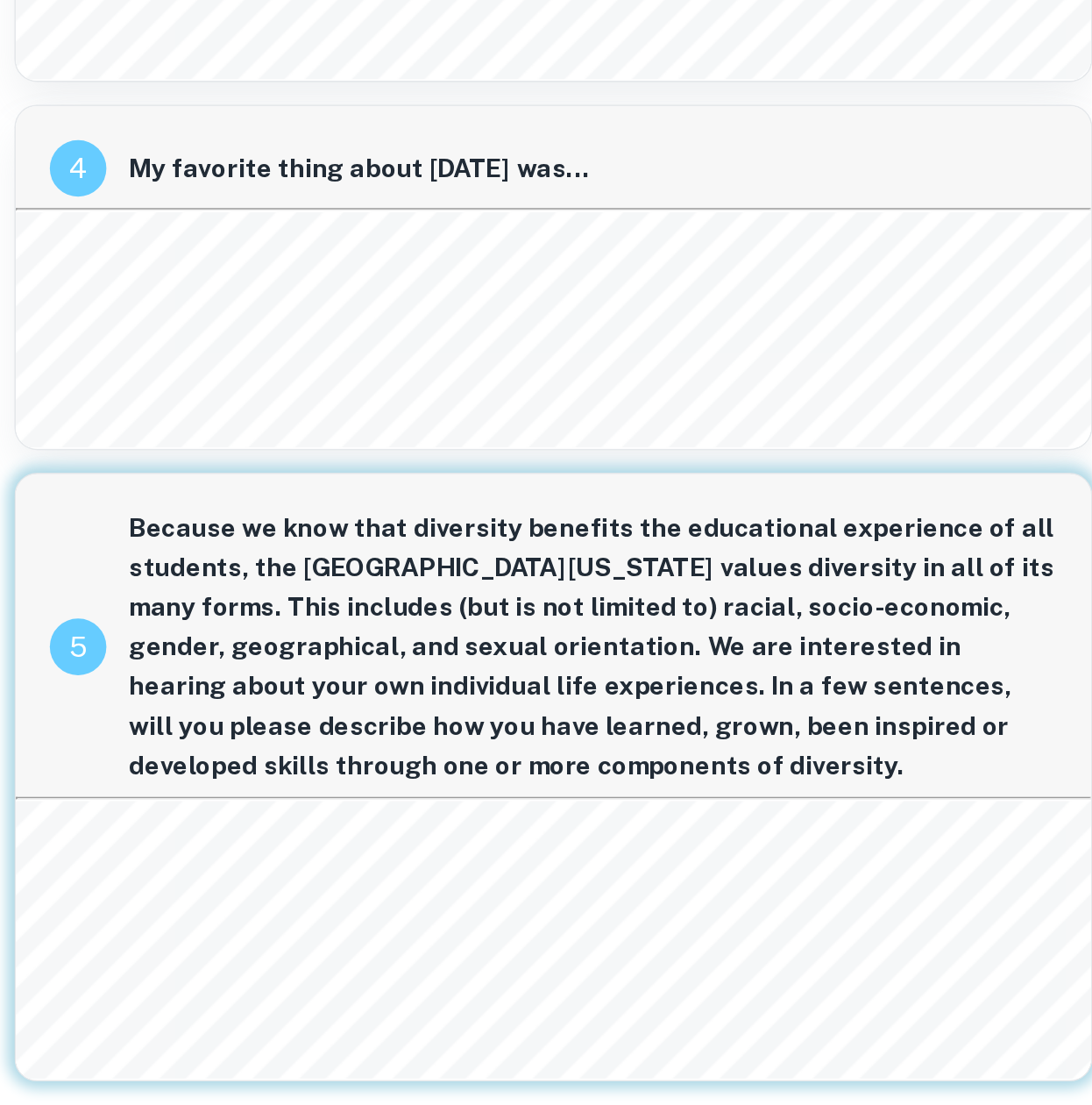
click at [753, 995] on div "Strumming her x in her traditional attire, focused on practicing her traditiona…" at bounding box center [768, 1002] width 727 height 172
click at [671, 867] on span "Because we know that diversity benefits the educational experience of all stude…" at bounding box center [762, 821] width 576 height 172
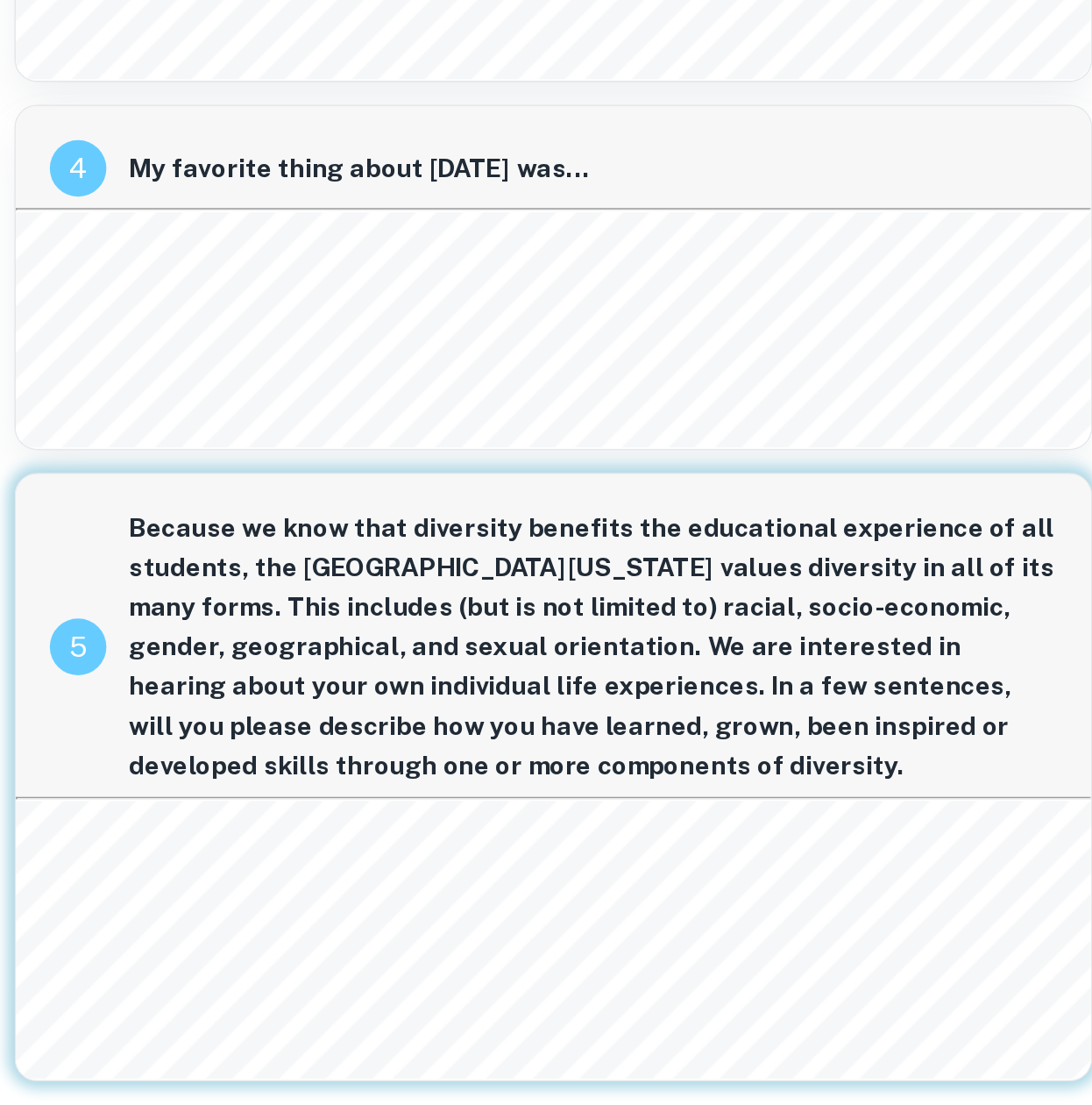
click at [740, 997] on div "Strumming her x in her traditional attire, focused on practicing her traditiona…" at bounding box center [768, 1002] width 727 height 172
click at [758, 1008] on span "snack exchanges with girls from [GEOGRAPHIC_DATA], [GEOGRAPHIC_DATA], [GEOGRAPH…" at bounding box center [932, 1012] width 1045 height 15
click at [913, 797] on span "Because we know that diversity benefits the educational experience of all stude…" at bounding box center [762, 821] width 576 height 172
click at [936, 814] on span "Because we know that diversity benefits the educational experience of all stude…" at bounding box center [762, 821] width 576 height 172
click at [943, 886] on span "Because we know that diversity benefits the educational experience of all stude…" at bounding box center [762, 821] width 576 height 172
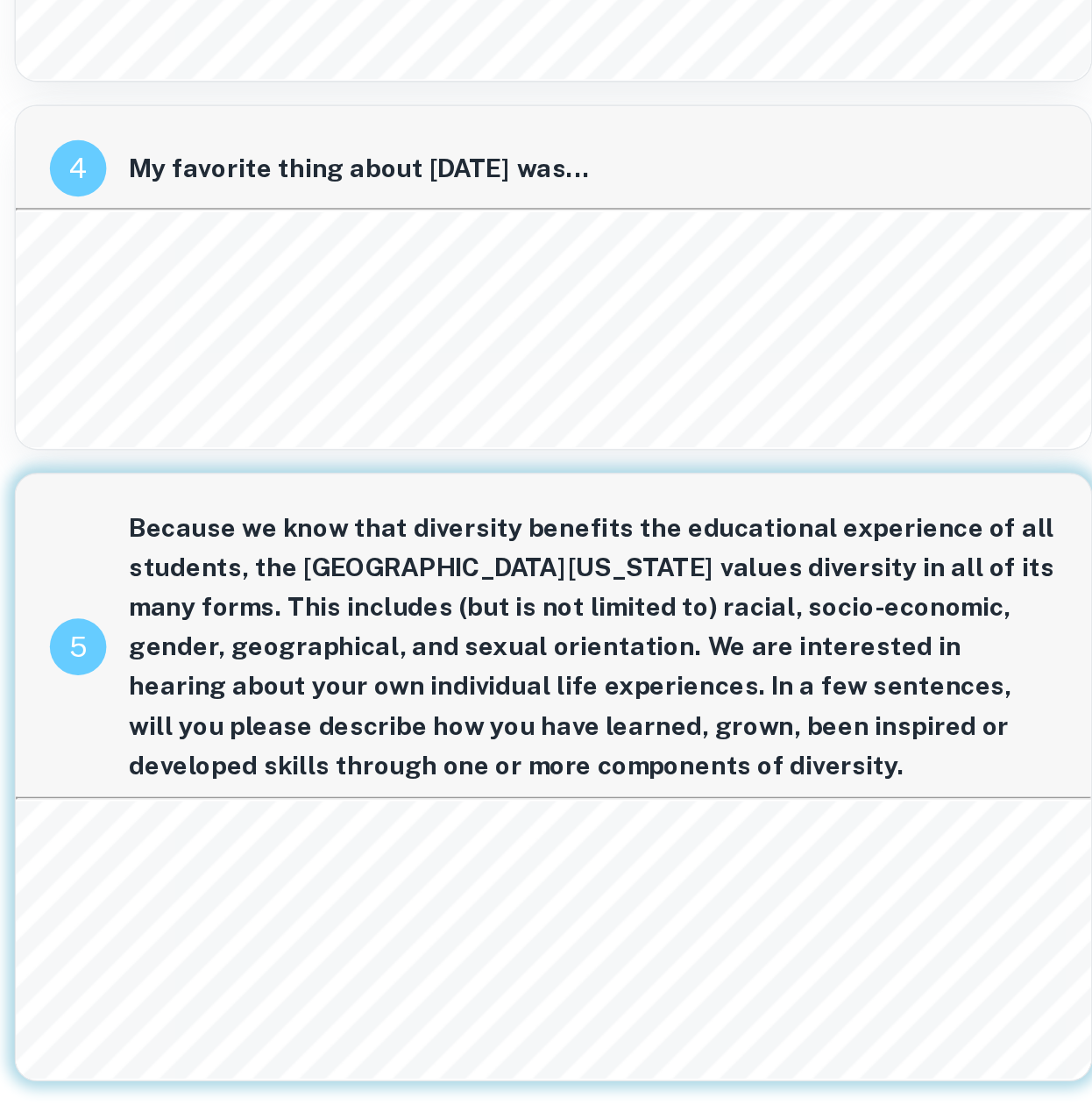
click at [923, 866] on span "Because we know that diversity benefits the educational experience of all stude…" at bounding box center [762, 821] width 576 height 172
click at [890, 832] on span "Because we know that diversity benefits the educational experience of all stude…" at bounding box center [762, 821] width 576 height 172
click at [842, 1069] on div "Strumming her x in her traditional attire, focused on practicing her traditiona…" at bounding box center [768, 1002] width 727 height 172
click at [812, 457] on div "With an eye for mathematical concepts, I see the fractals in a leaf or the symm…" at bounding box center [768, 371] width 727 height 198
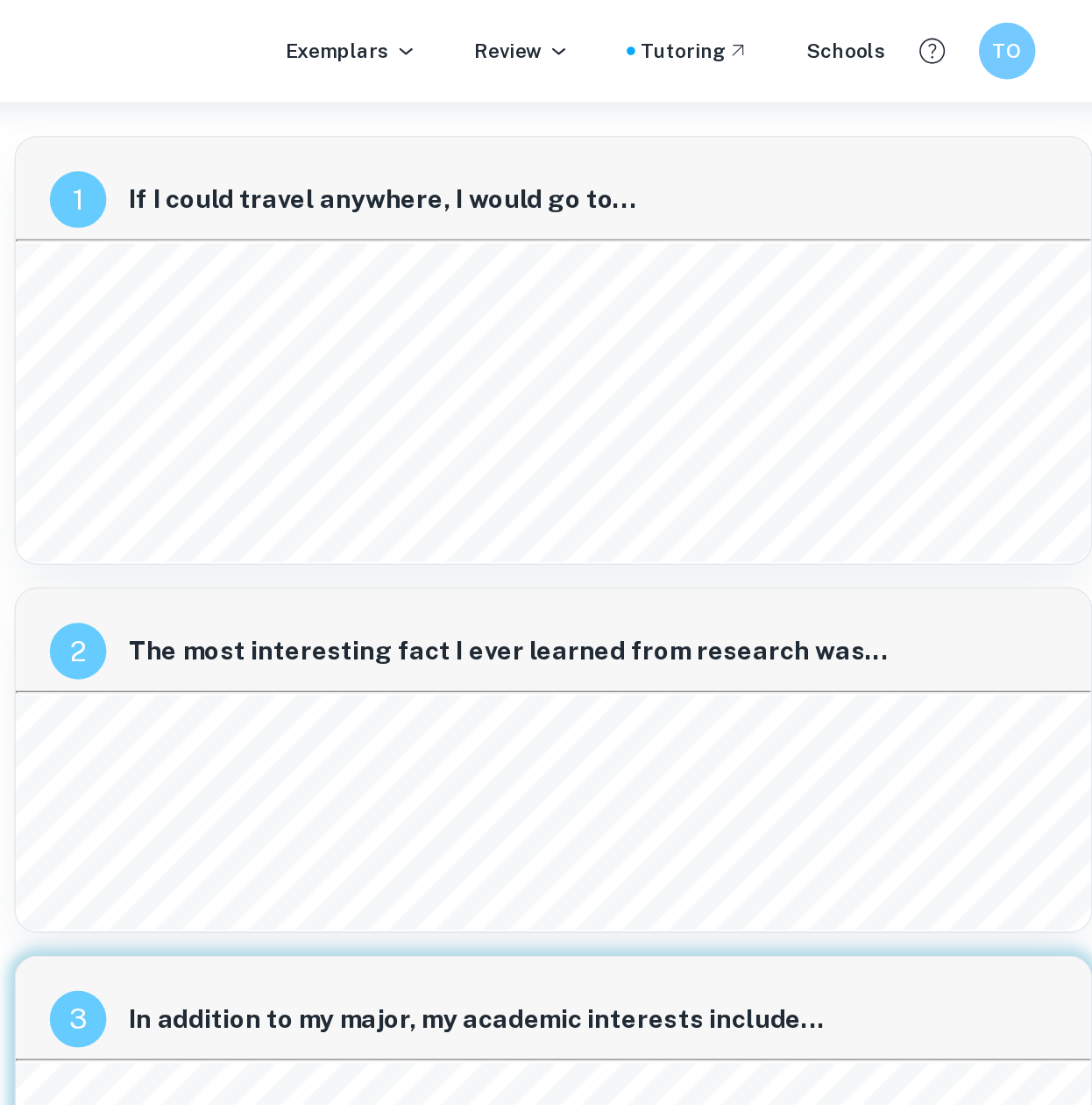
click at [785, 380] on div "2 The most interesting fact I ever learned from research was..." at bounding box center [737, 396] width 666 height 63
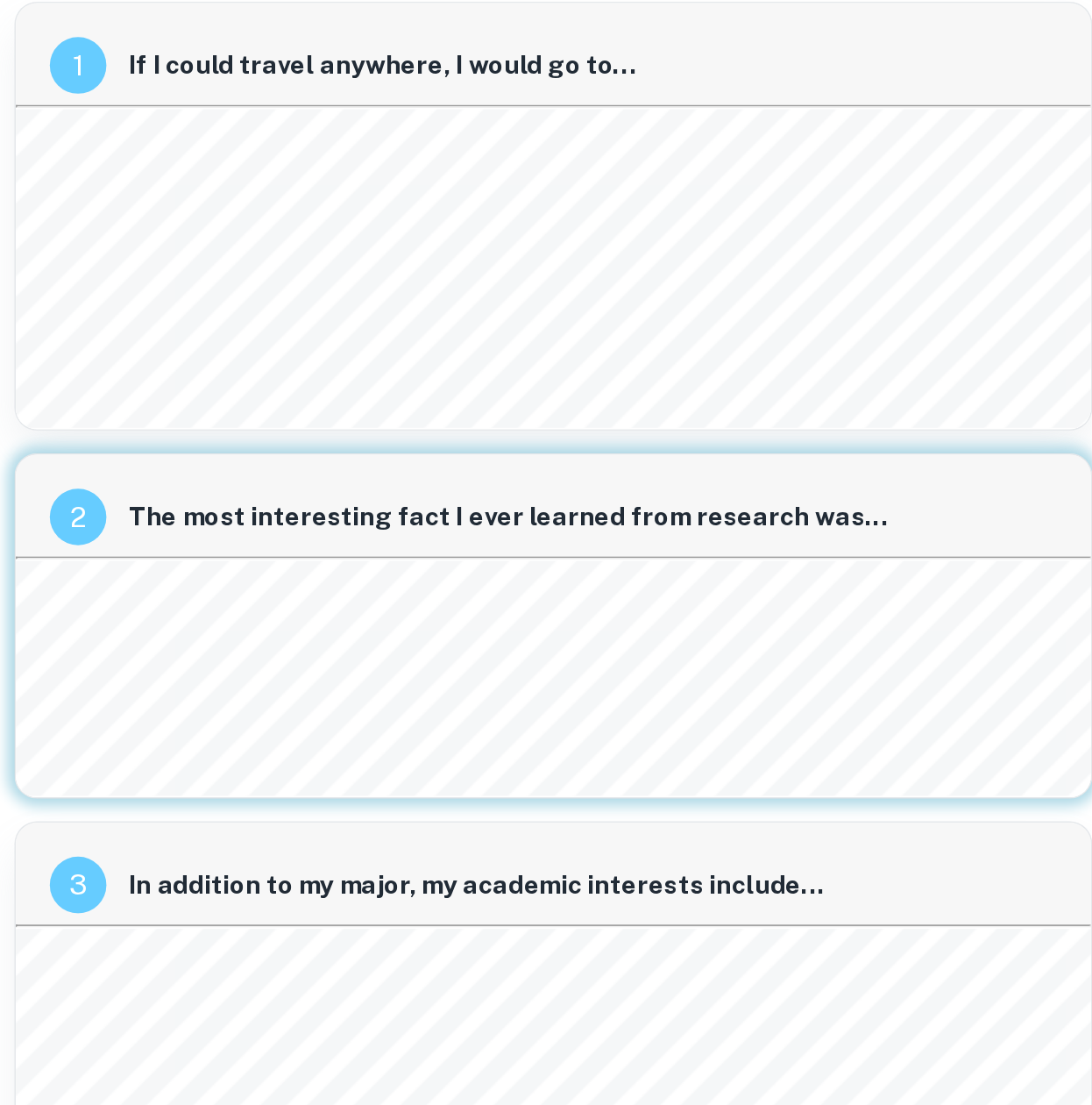
click at [703, 353] on div "1 If I could travel anywhere, I would go to... Antarctica. Stemmed from my mont…" at bounding box center [737, 780] width 696 height 1420
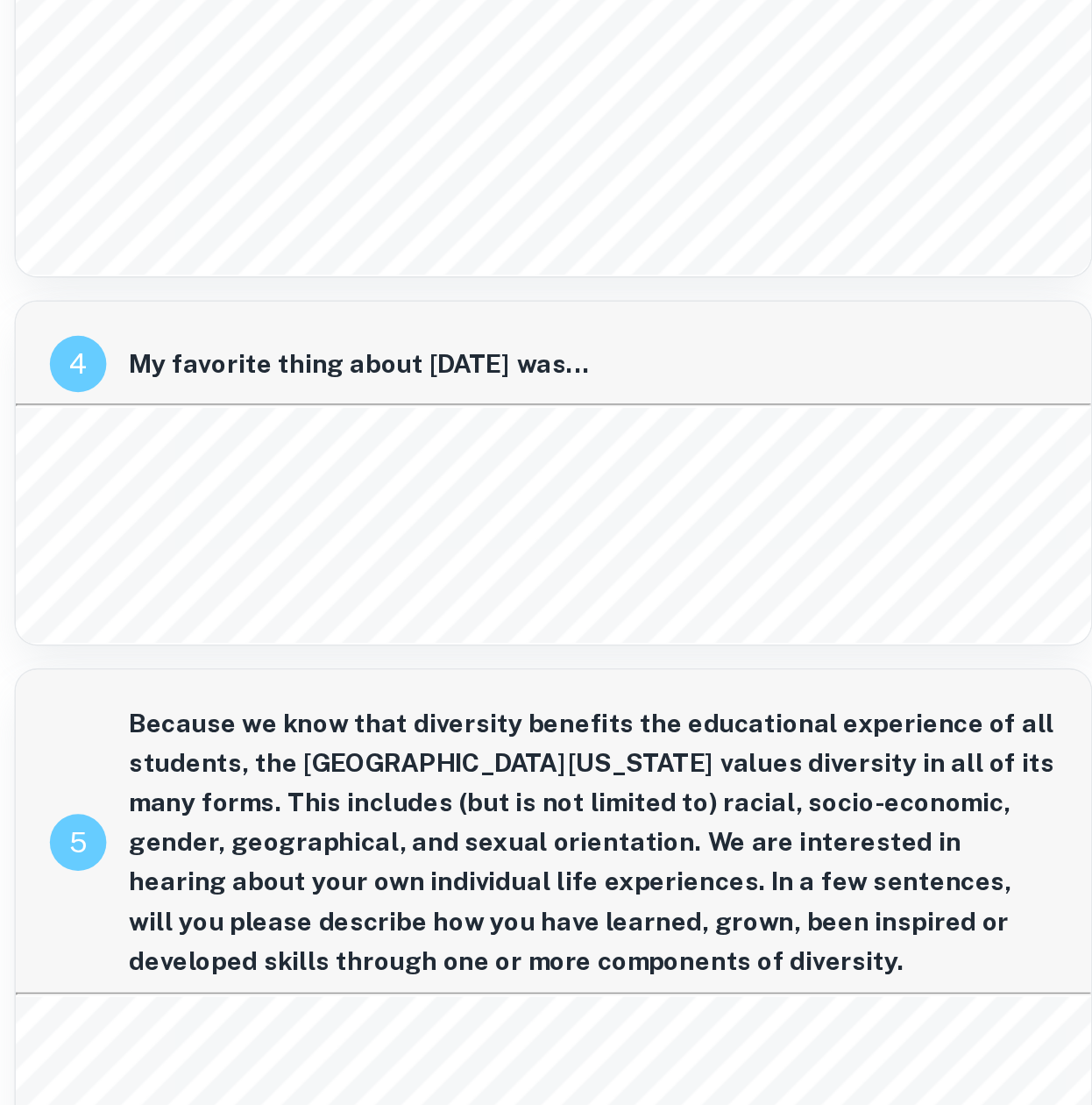
scroll to position [386, 0]
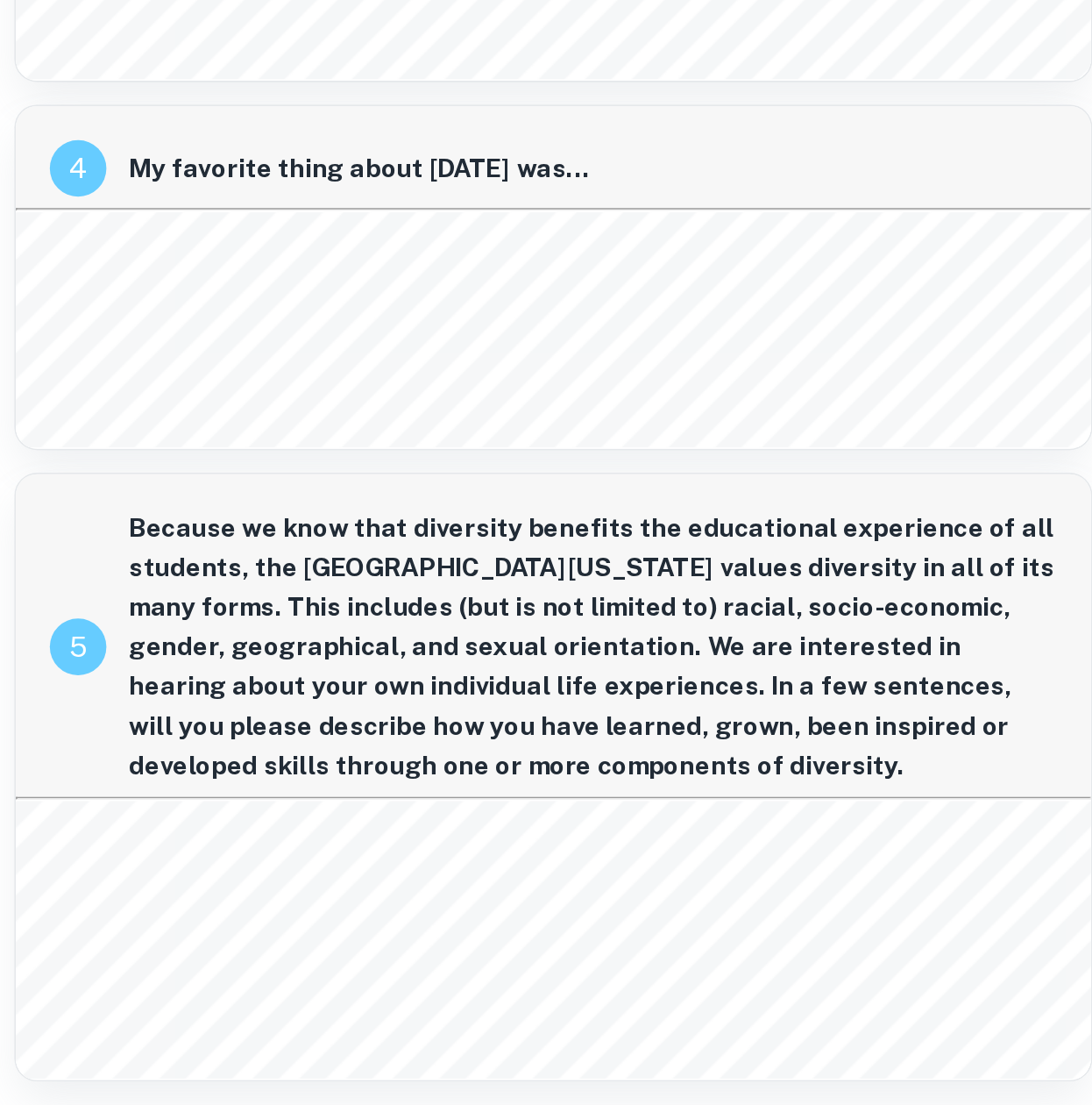
click at [452, 732] on div "5 Because we know that diversity benefits the educational experience of all stu…" at bounding box center [737, 813] width 666 height 200
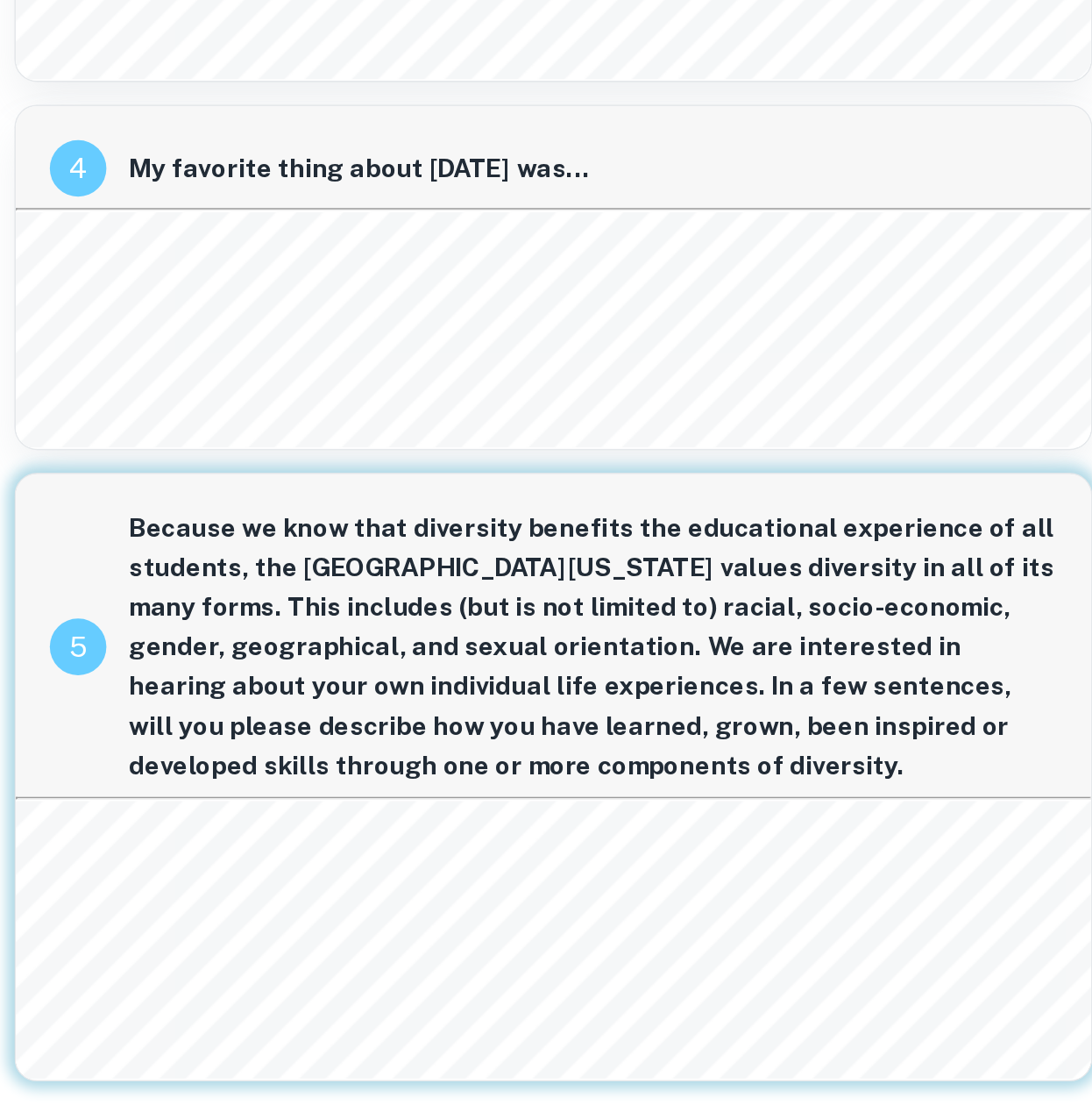
click at [397, 685] on div "1 If I could travel anywhere, I would go to... Antarctica. Stemmed from my mont…" at bounding box center [737, 393] width 696 height 1420
click at [785, 1076] on div "Strumming her x in her traditional attire, focused on practicing her traditiona…" at bounding box center [768, 1002] width 727 height 172
click at [761, 1047] on div "Strumming her x in her traditional attire, focused on practicing her traditiona…" at bounding box center [768, 1002] width 727 height 172
click at [741, 1071] on div "Strumming her x in her traditional attire, focused on practicing her traditiona…" at bounding box center [768, 1002] width 727 height 172
click at [809, 1054] on div "Strumming her x in her traditional attire, focused on practicing her traditiona…" at bounding box center [768, 1002] width 727 height 172
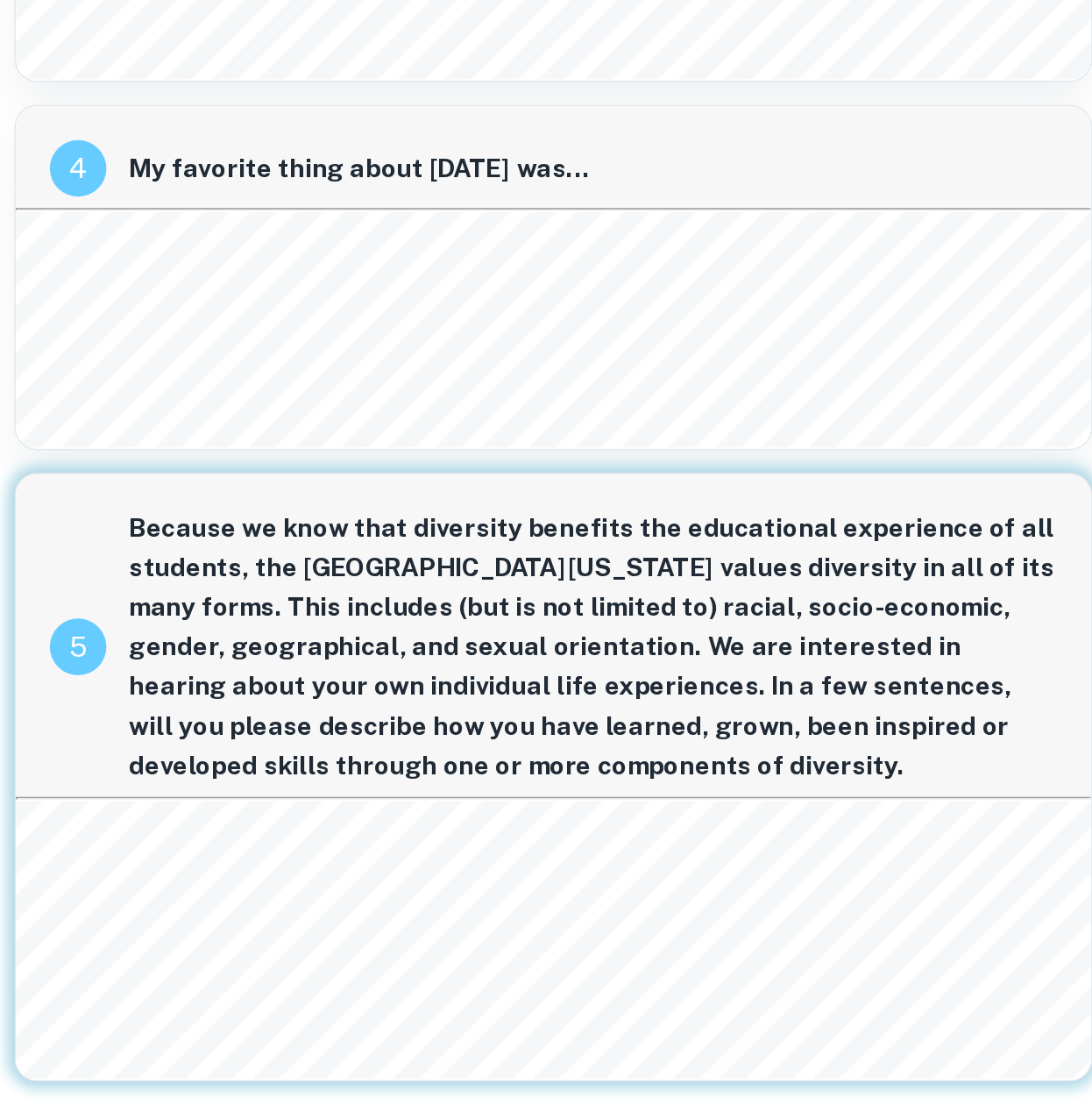
click at [770, 449] on div "With an eye for mathematical concepts, I see the fractals in a leaf or the symm…" at bounding box center [768, 371] width 727 height 198
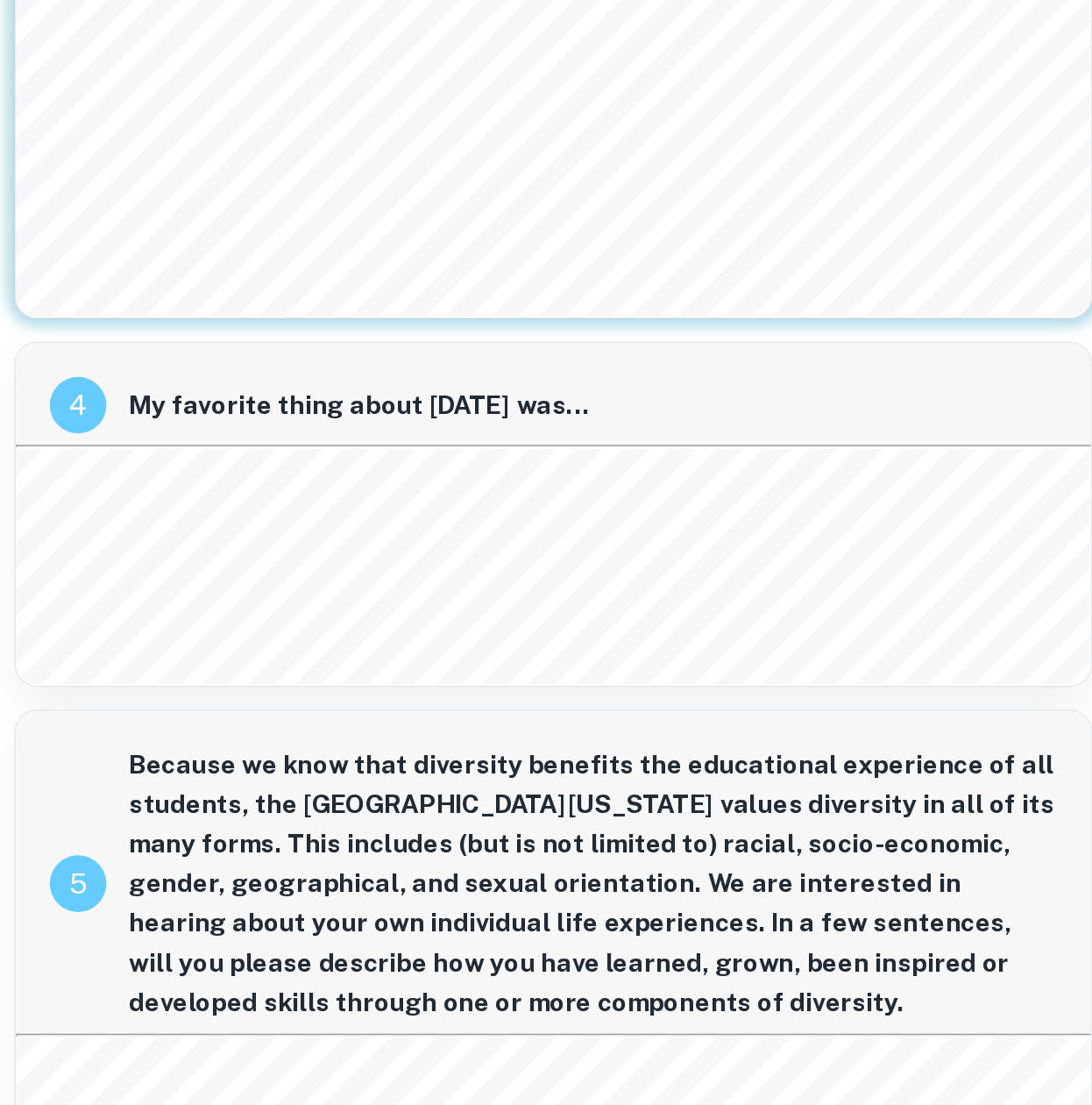
scroll to position [386, 0]
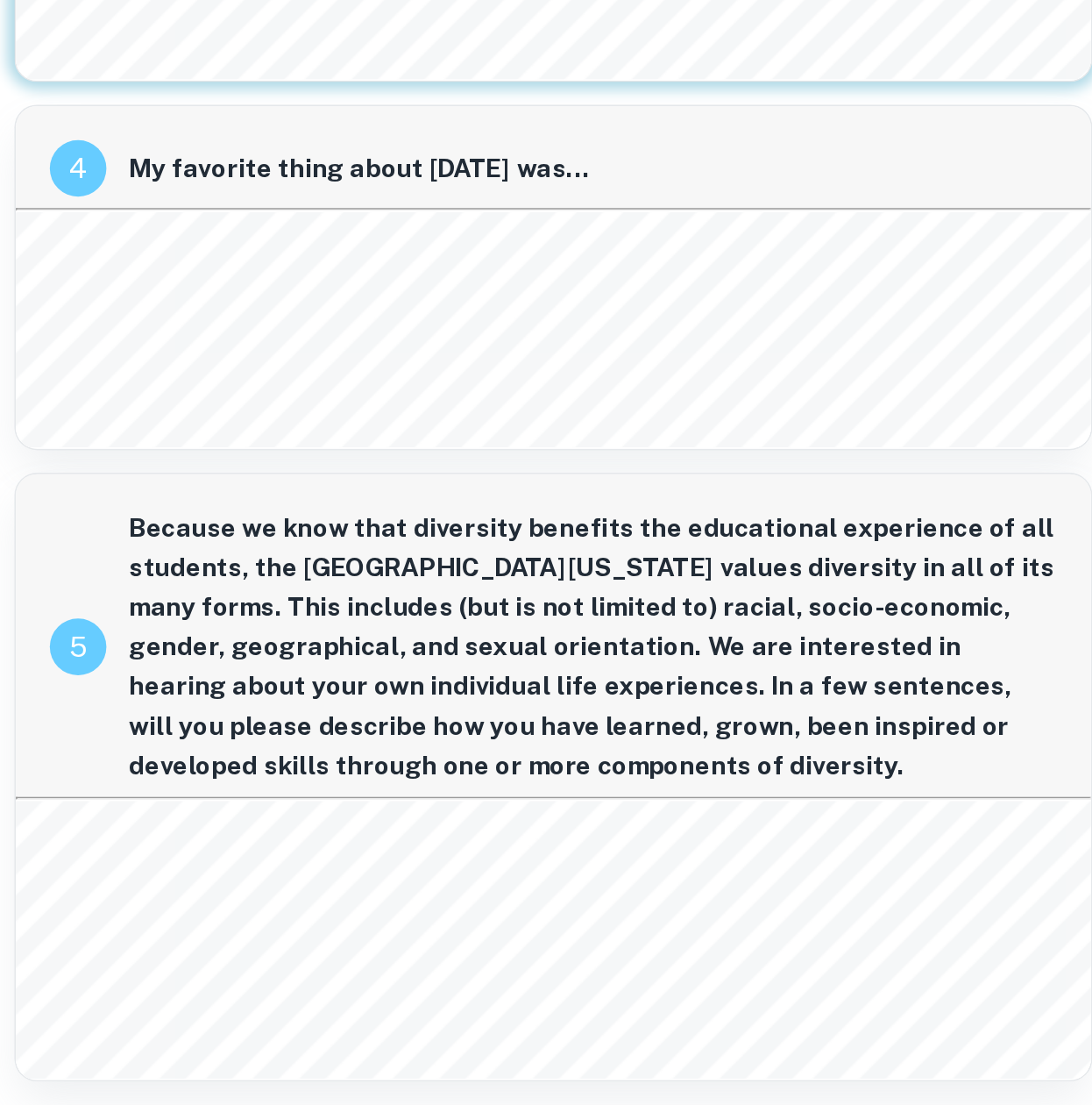
click at [487, 956] on span "the x exchange program3an experience that challenged my insular views of the wo…" at bounding box center [729, 960] width 640 height 15
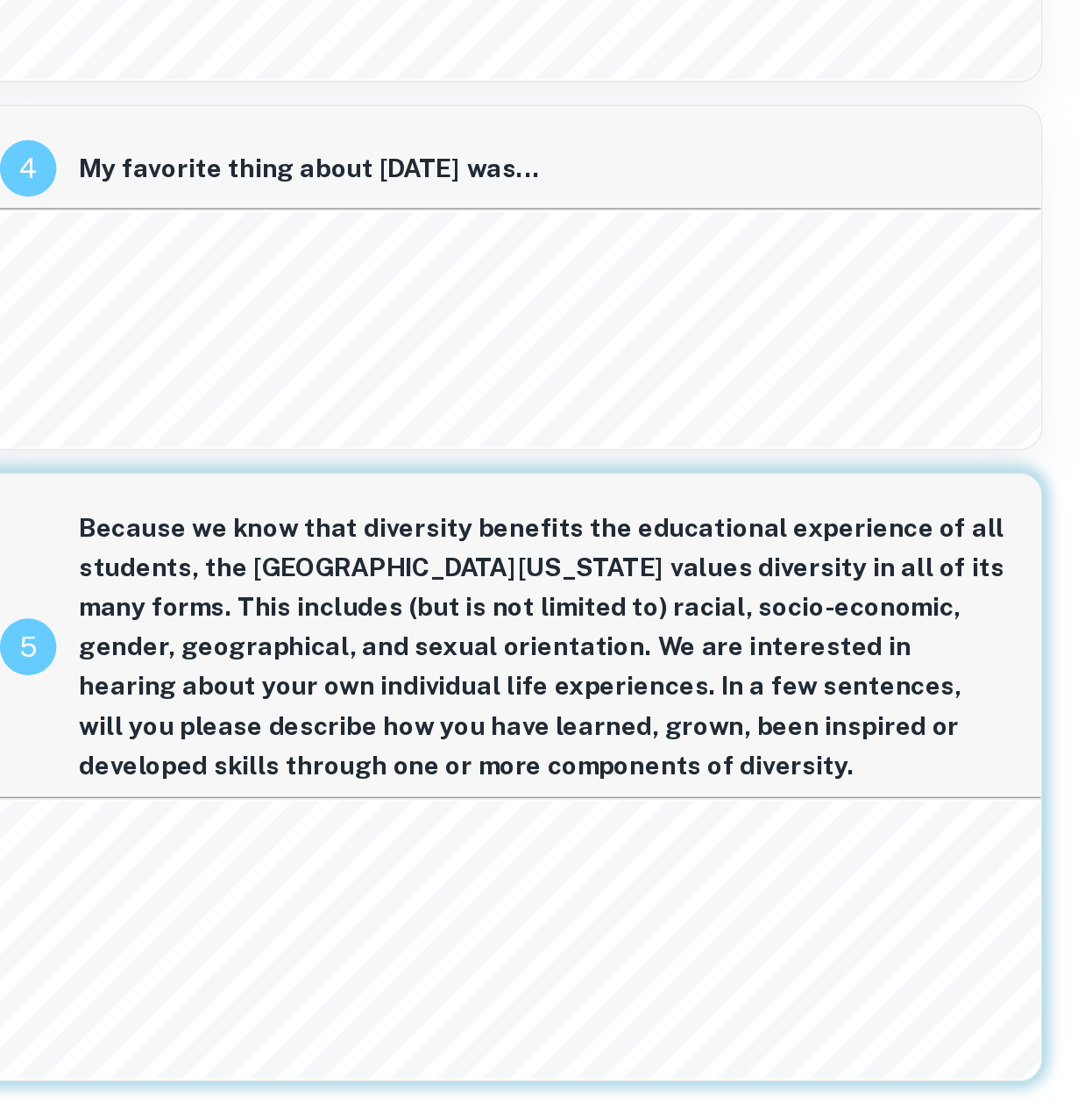
scroll to position [386, 0]
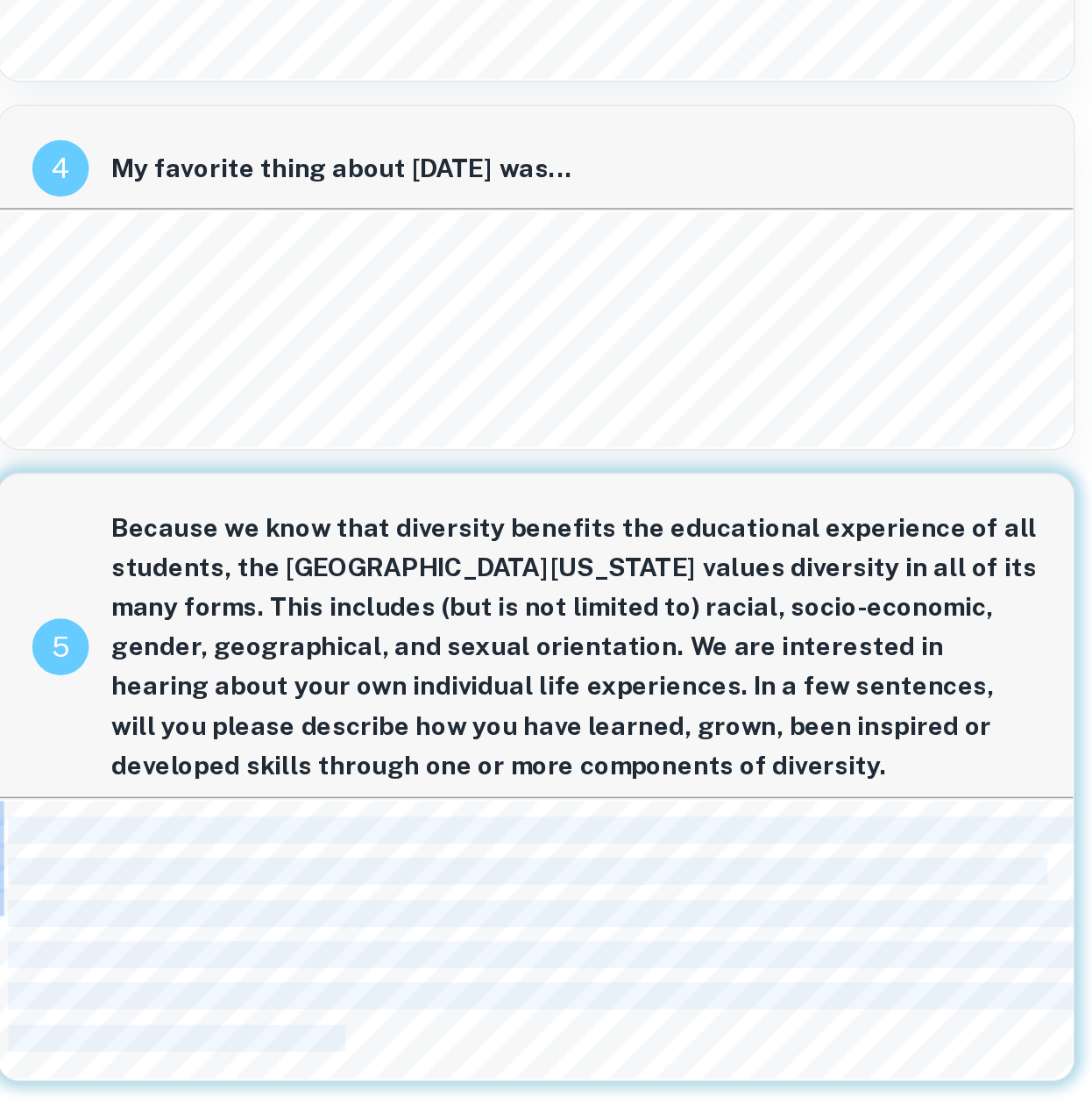
drag, startPoint x: 636, startPoint y: 1061, endPoint x: 412, endPoint y: 927, distance: 261.0
click at [412, 927] on div "Strumming her x in her traditional attire, focused on practicing her traditiona…" at bounding box center [768, 1002] width 727 height 172
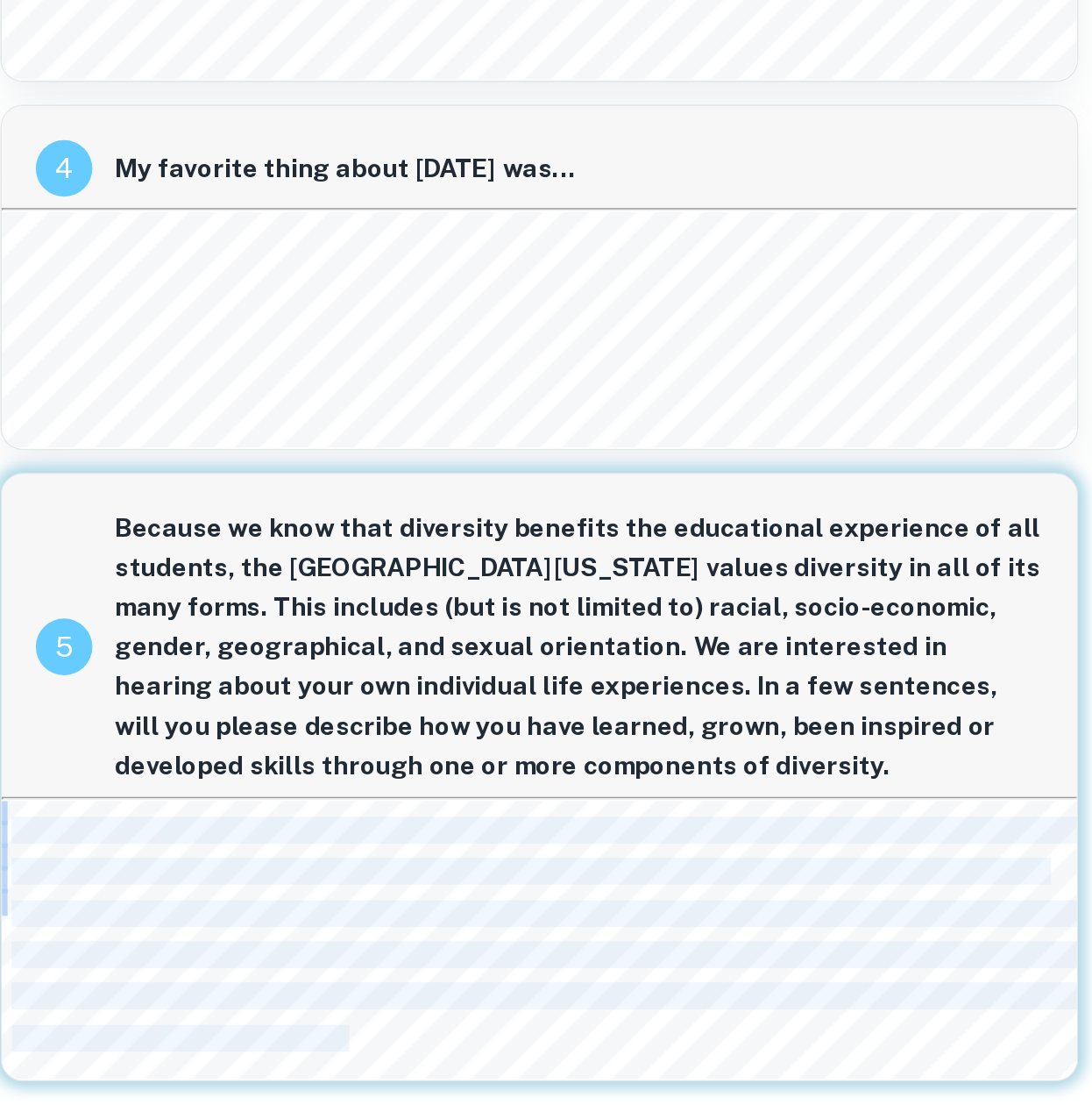
copy body "Strumming her x in her traditional attire, focused on practicing her traditiona…"
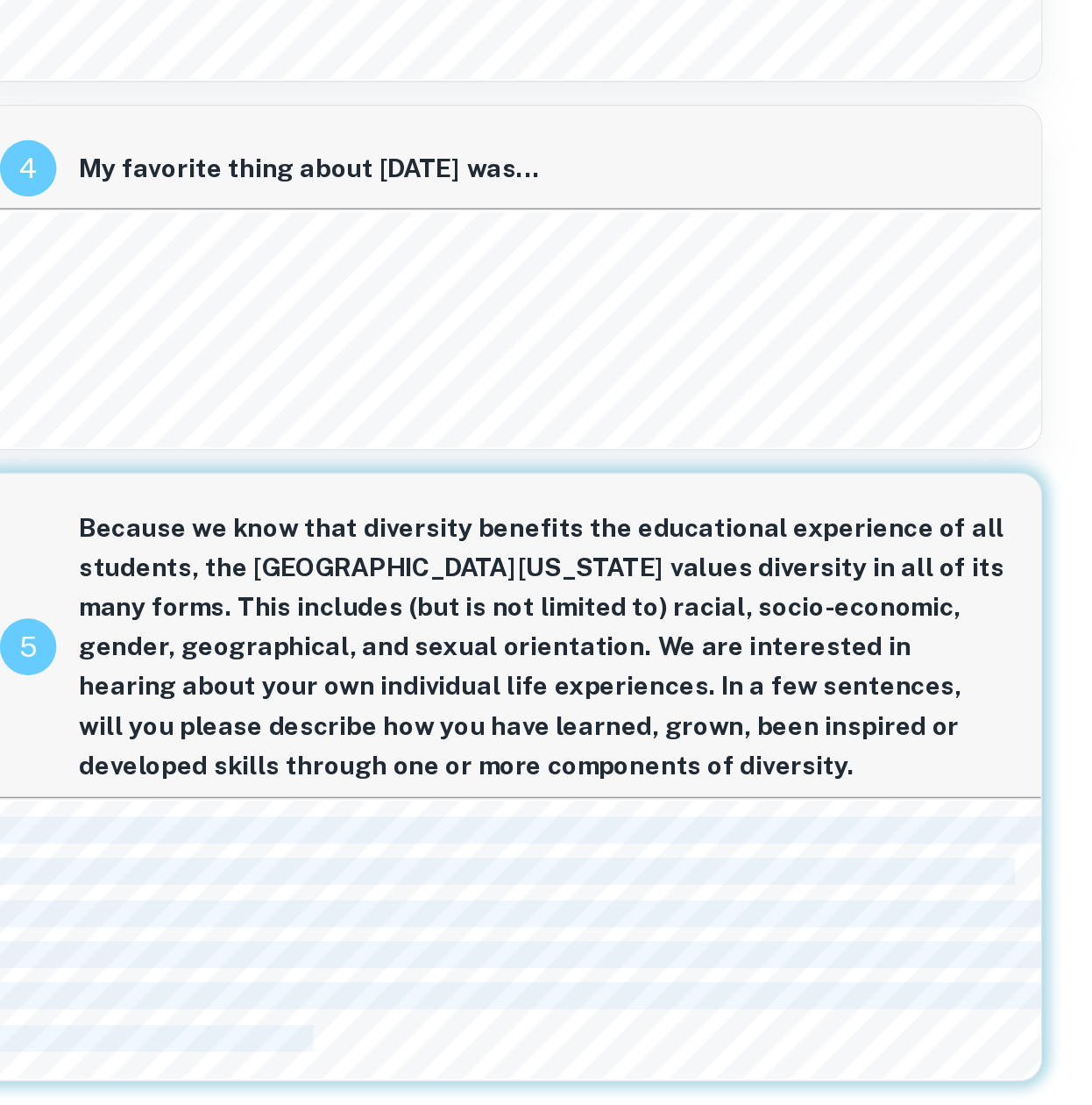
click at [673, 1076] on div "Strumming her x in her traditional attire, focused on practicing her traditiona…" at bounding box center [768, 1002] width 727 height 172
